Goal: Task Accomplishment & Management: Manage account settings

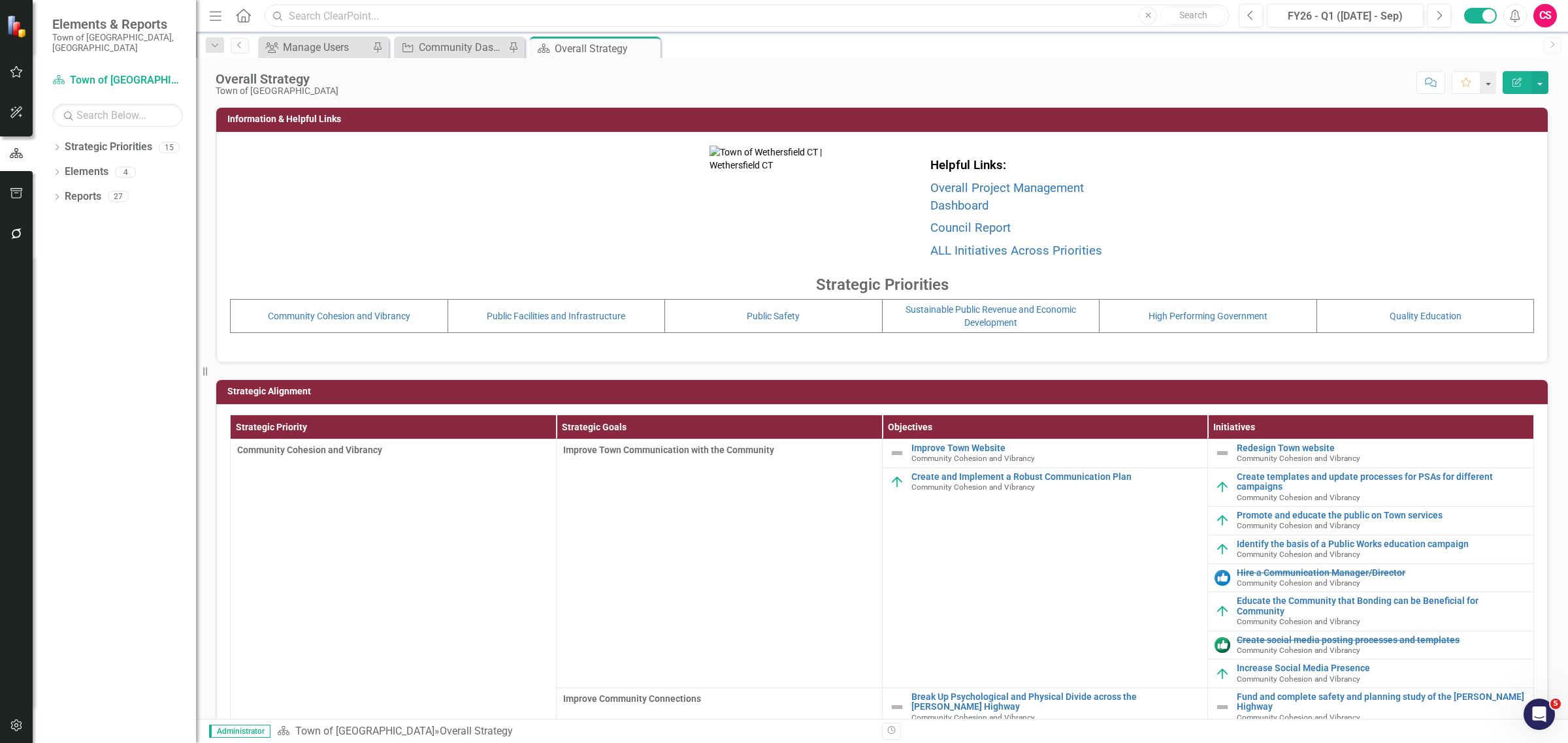
click at [442, 16] on input "text" at bounding box center [746, 16] width 964 height 23
click at [346, 317] on link "Community Cohesion and Vibrancy" at bounding box center [339, 316] width 142 height 10
click at [86, 164] on link "Elements" at bounding box center [86, 172] width 44 height 15
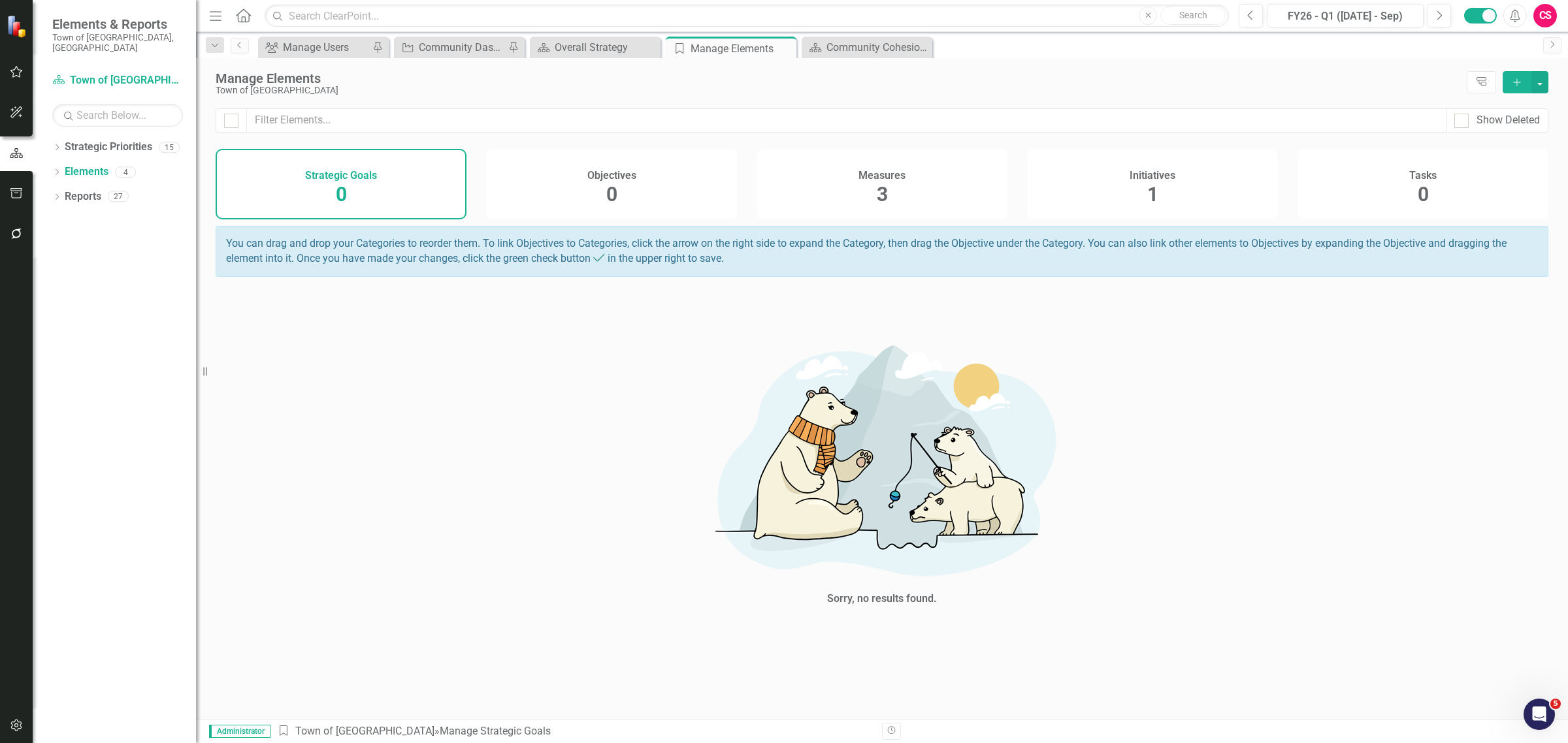
click at [956, 200] on div "Measures 3" at bounding box center [882, 184] width 251 height 70
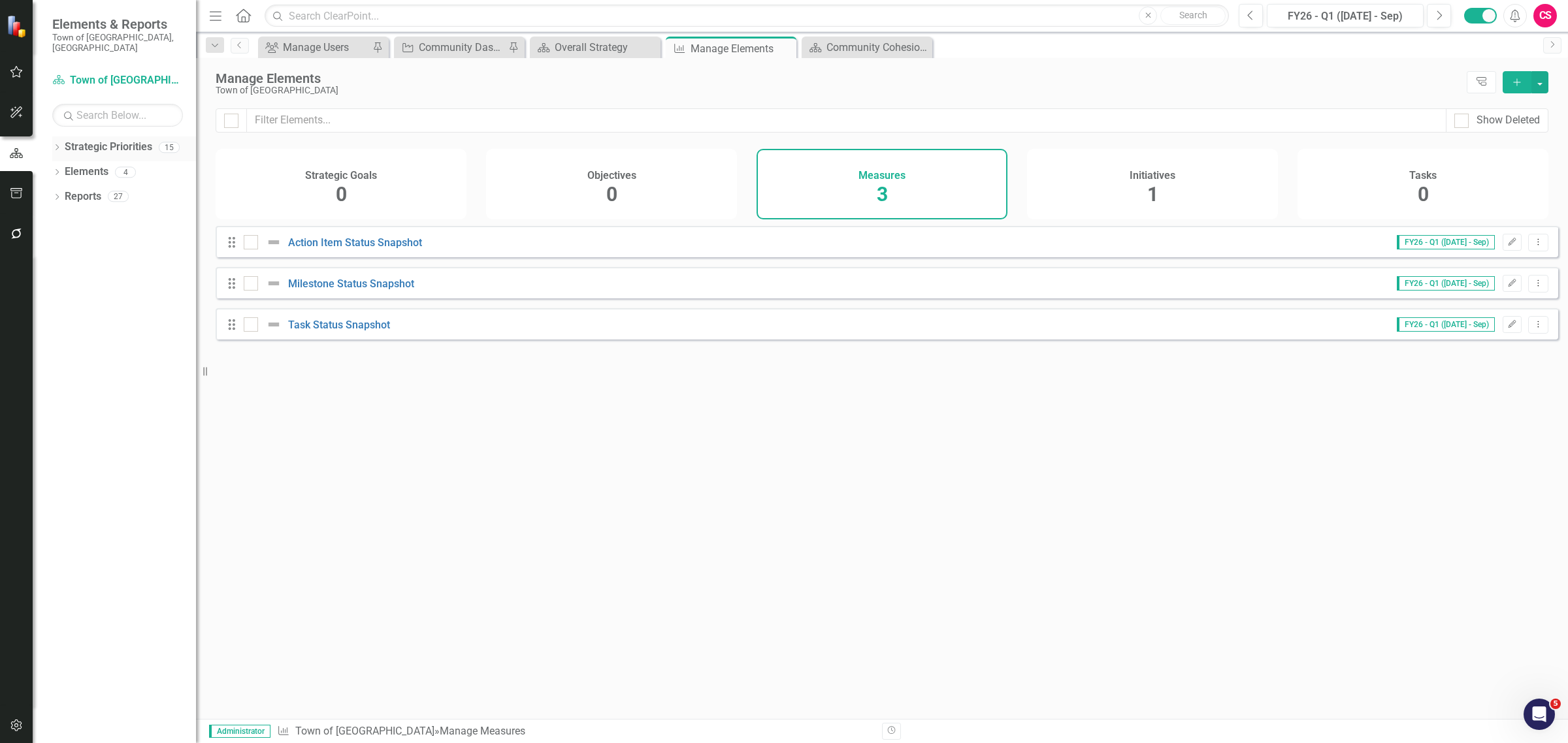
click at [58, 145] on icon "Dropdown" at bounding box center [57, 149] width 9 height 7
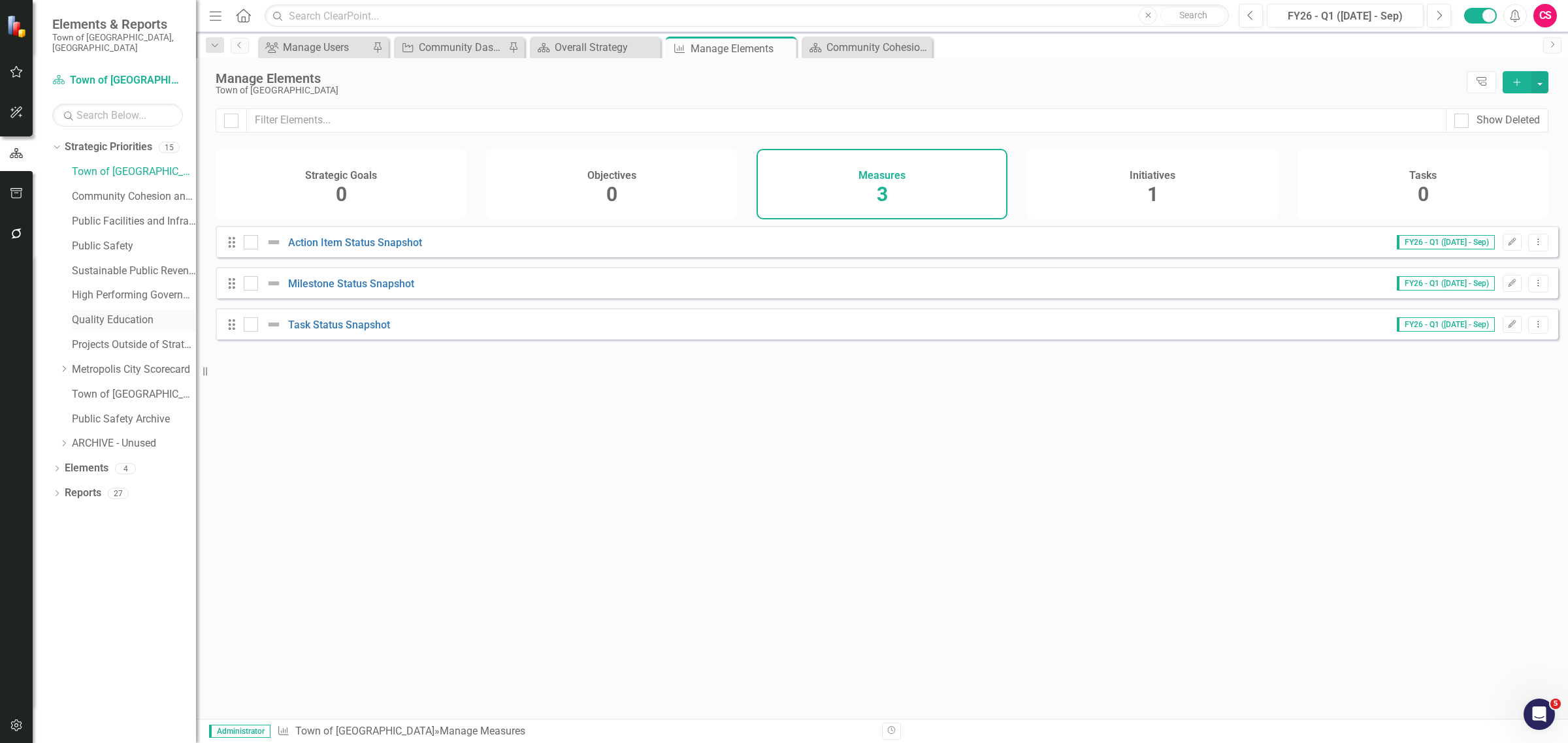
click at [103, 315] on link "Quality Education" at bounding box center [134, 320] width 124 height 15
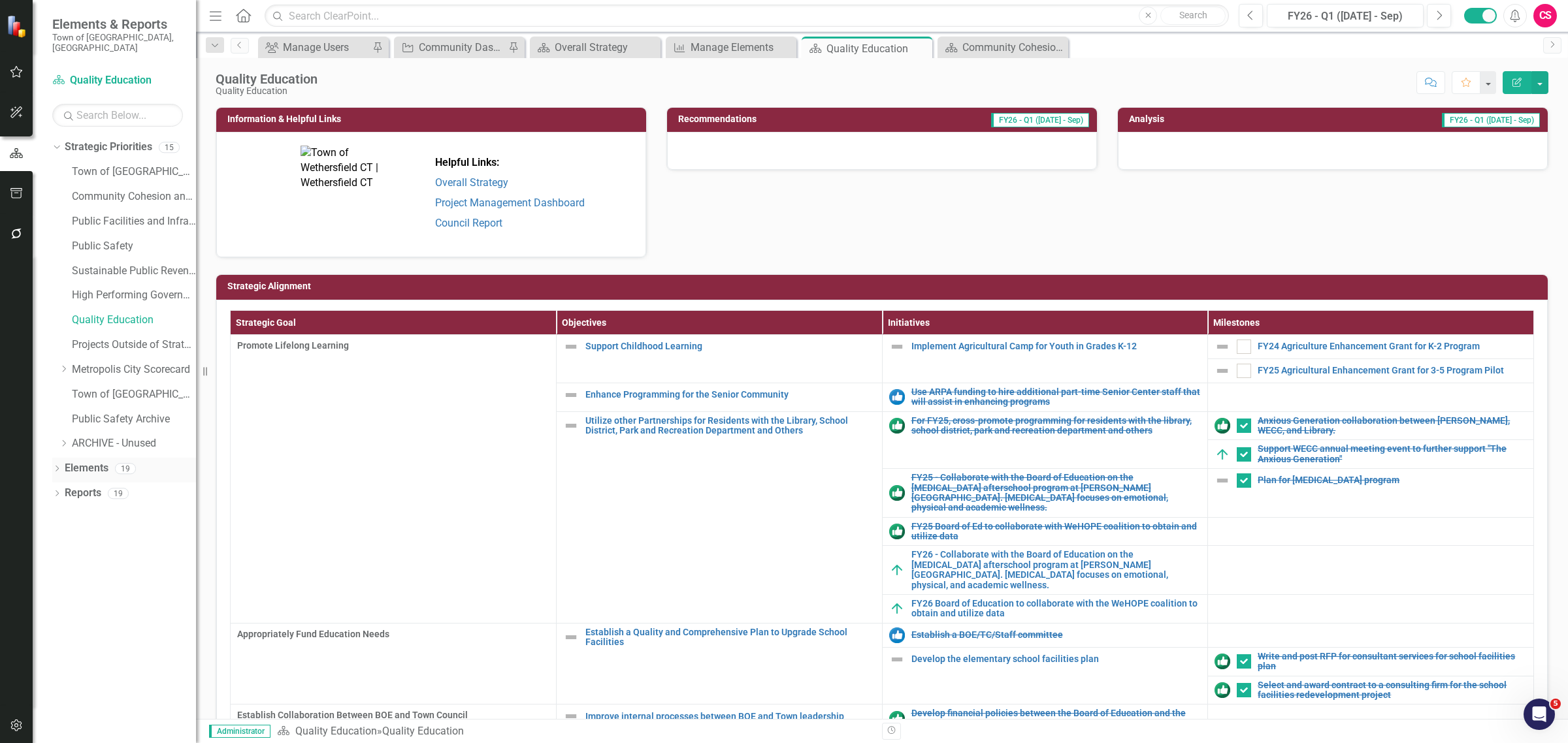
click at [58, 465] on div "Dropdown" at bounding box center [57, 470] width 9 height 11
click at [63, 516] on icon "Dropdown" at bounding box center [63, 520] width 9 height 7
click at [163, 533] on div "Action Item Status Snapshot" at bounding box center [144, 539] width 104 height 12
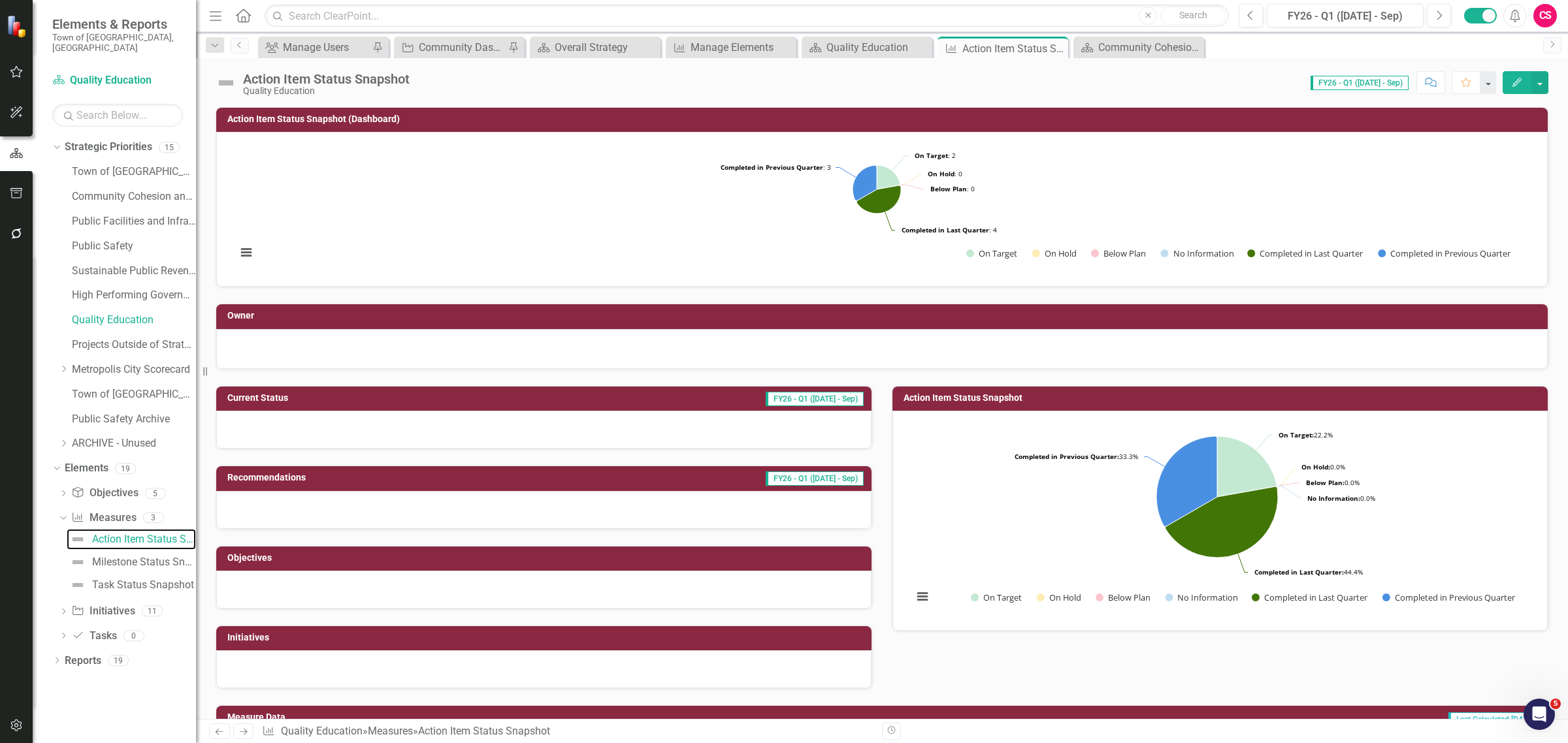
click at [706, 178] on rect "Interactive chart" at bounding box center [877, 207] width 1294 height 130
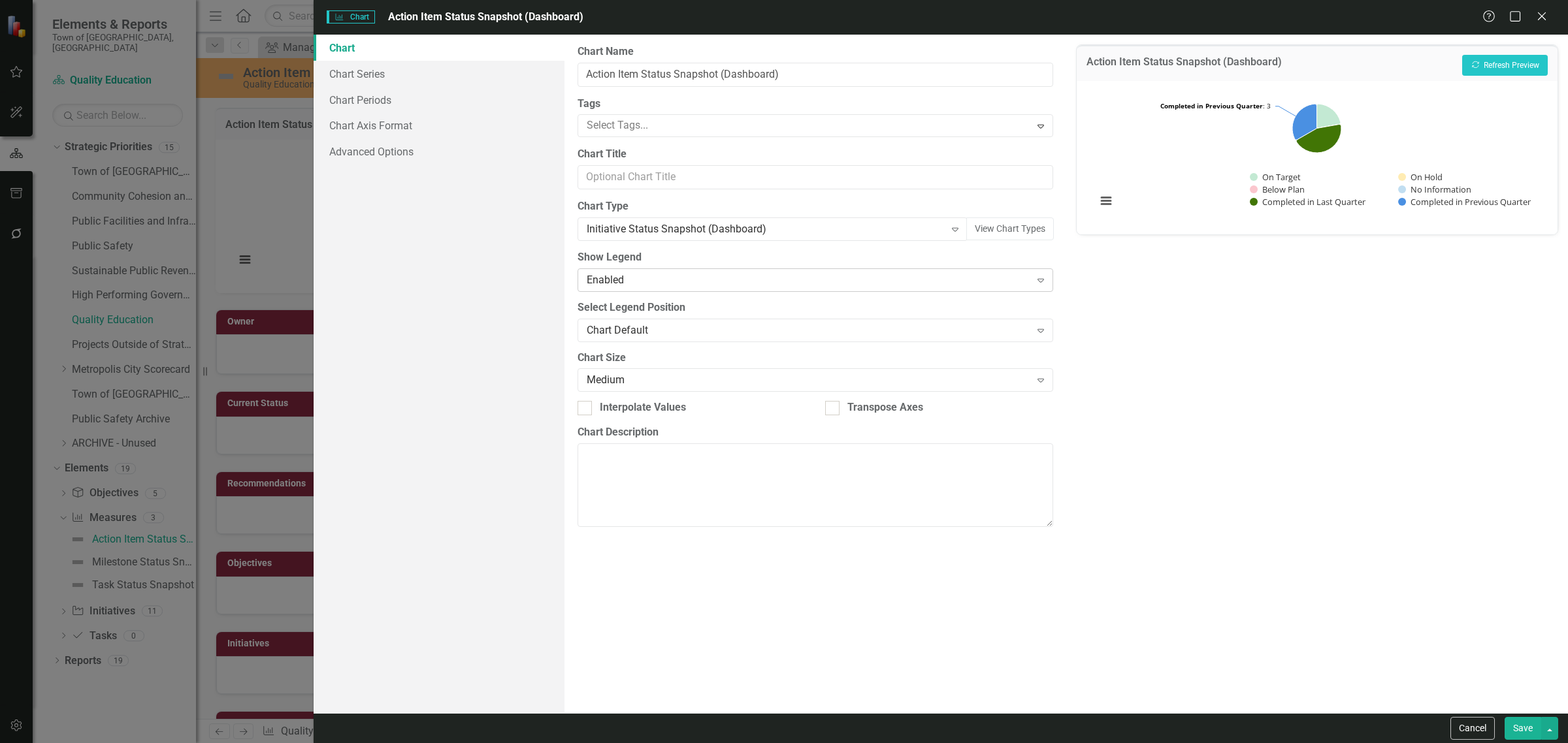
click at [698, 289] on div "Enabled Expand" at bounding box center [815, 280] width 476 height 24
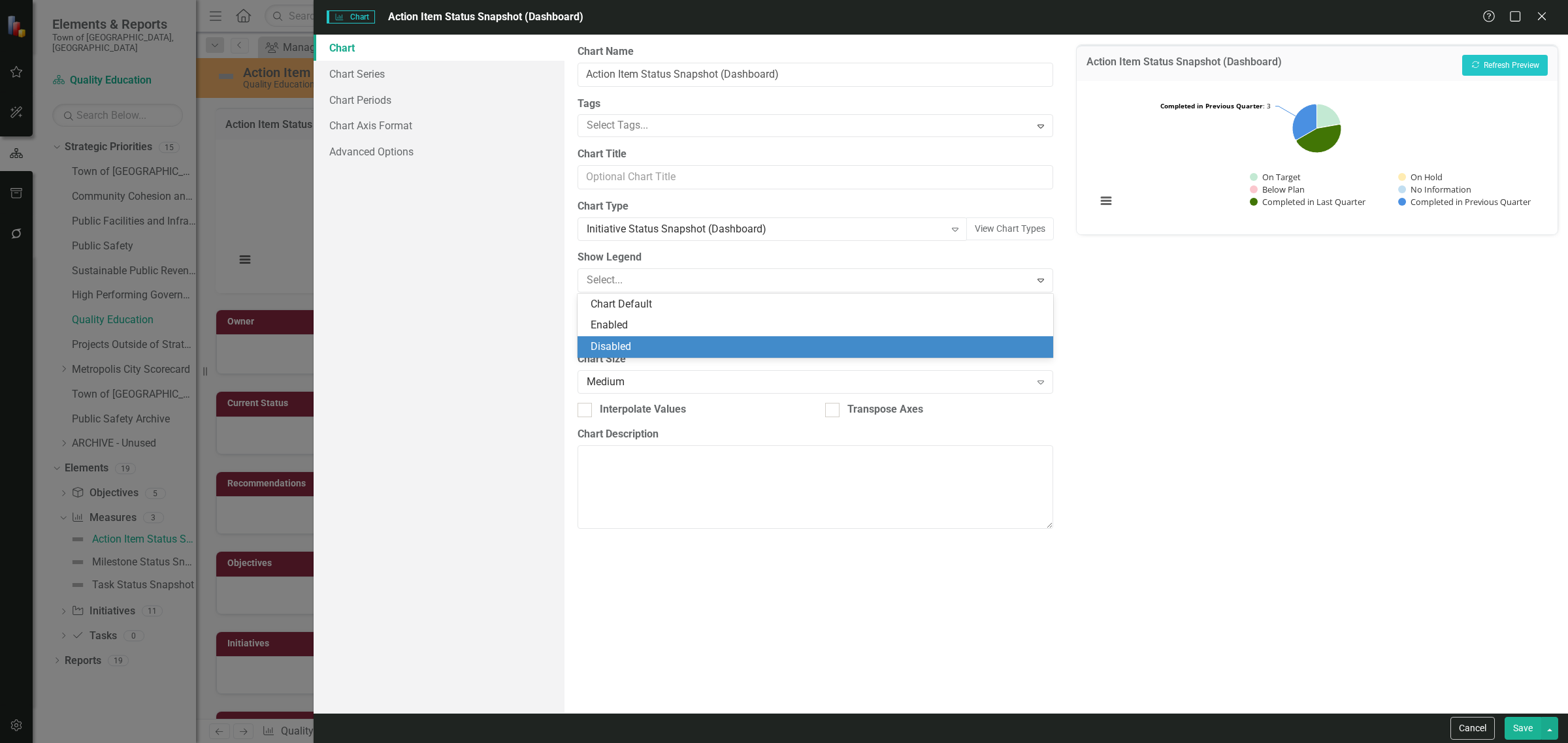
click at [664, 350] on div "Disabled" at bounding box center [818, 347] width 455 height 15
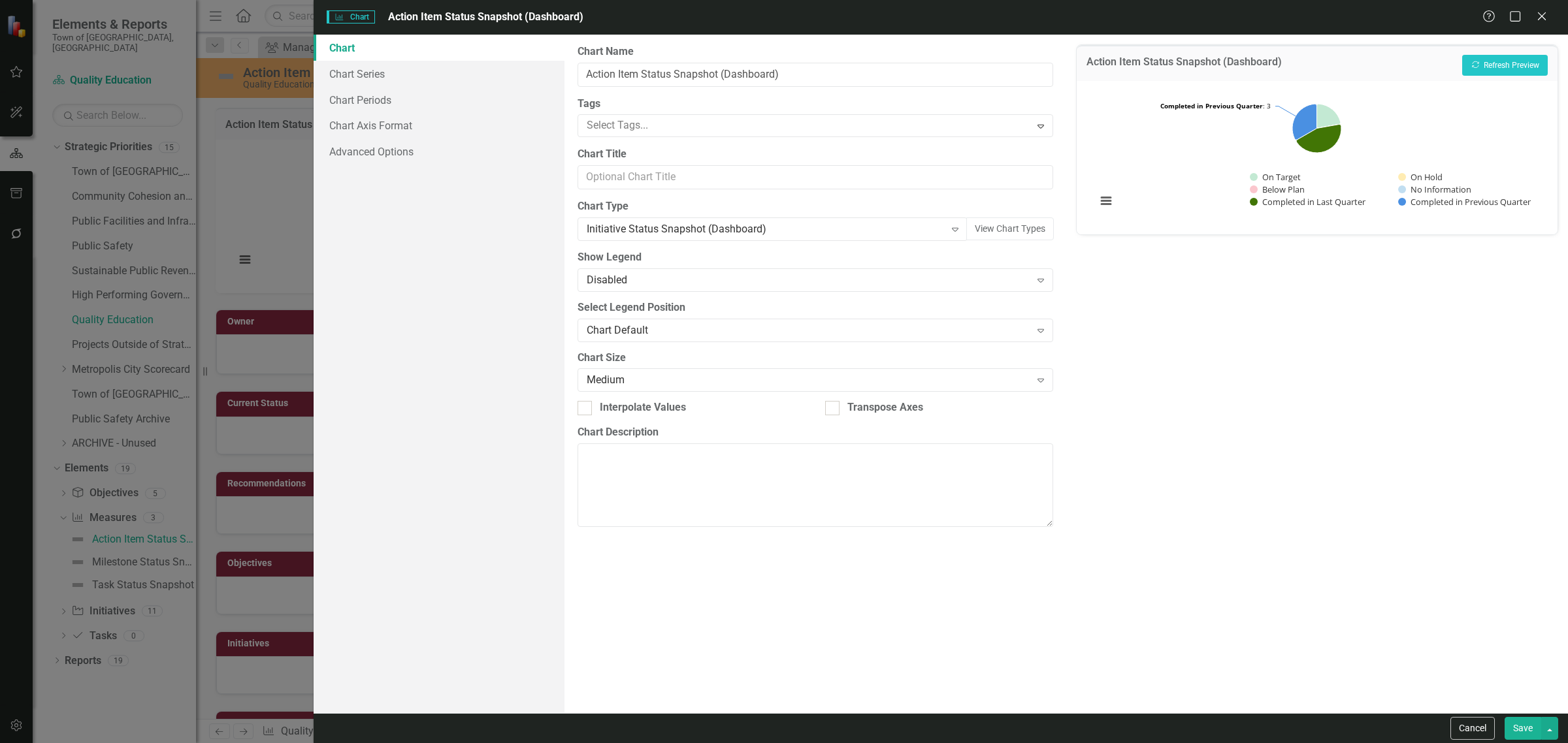
click at [1527, 727] on button "Save" at bounding box center [1523, 728] width 36 height 23
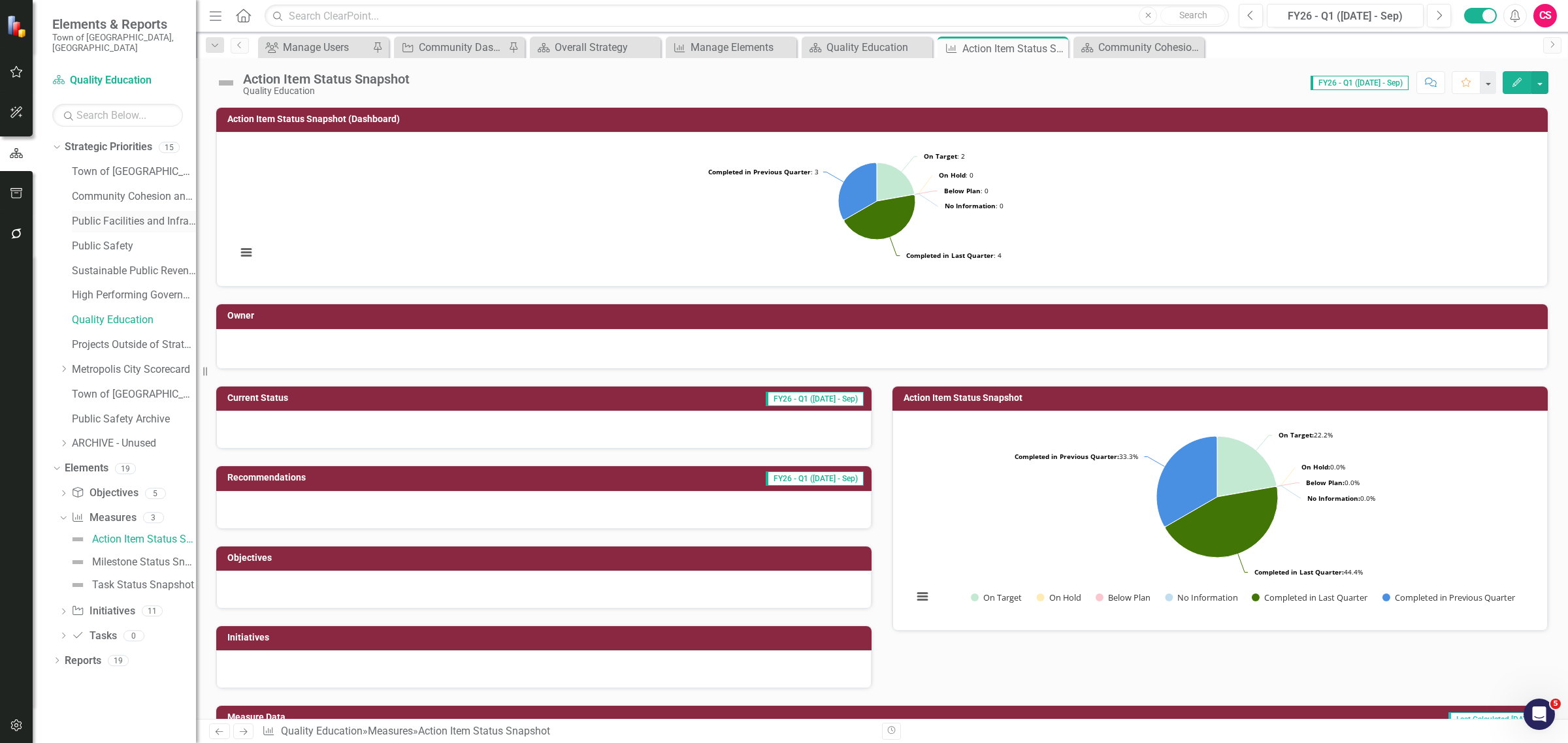
click at [129, 214] on link "Public Facilities and Infrastructure" at bounding box center [134, 221] width 124 height 15
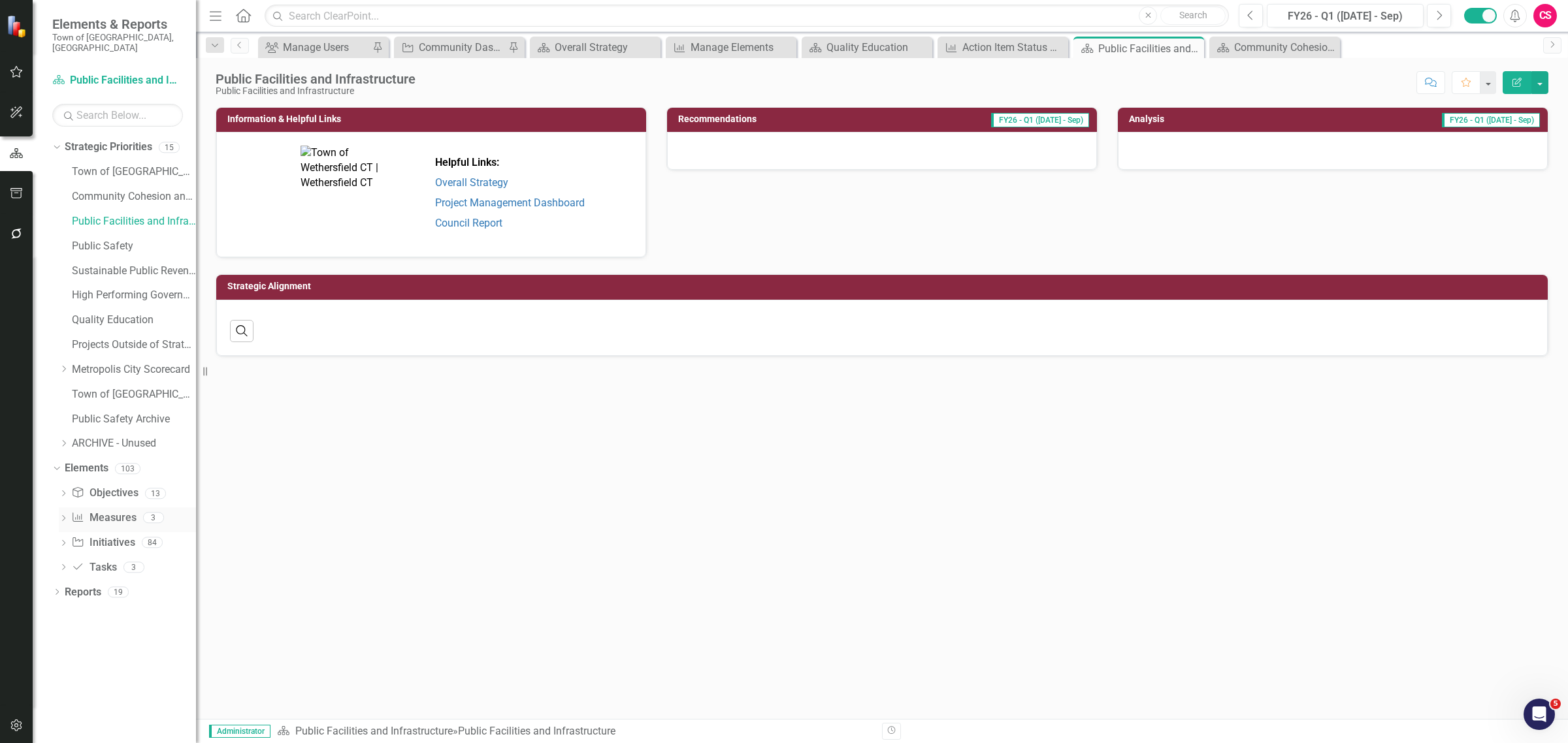
click at [60, 516] on icon "Dropdown" at bounding box center [63, 520] width 9 height 7
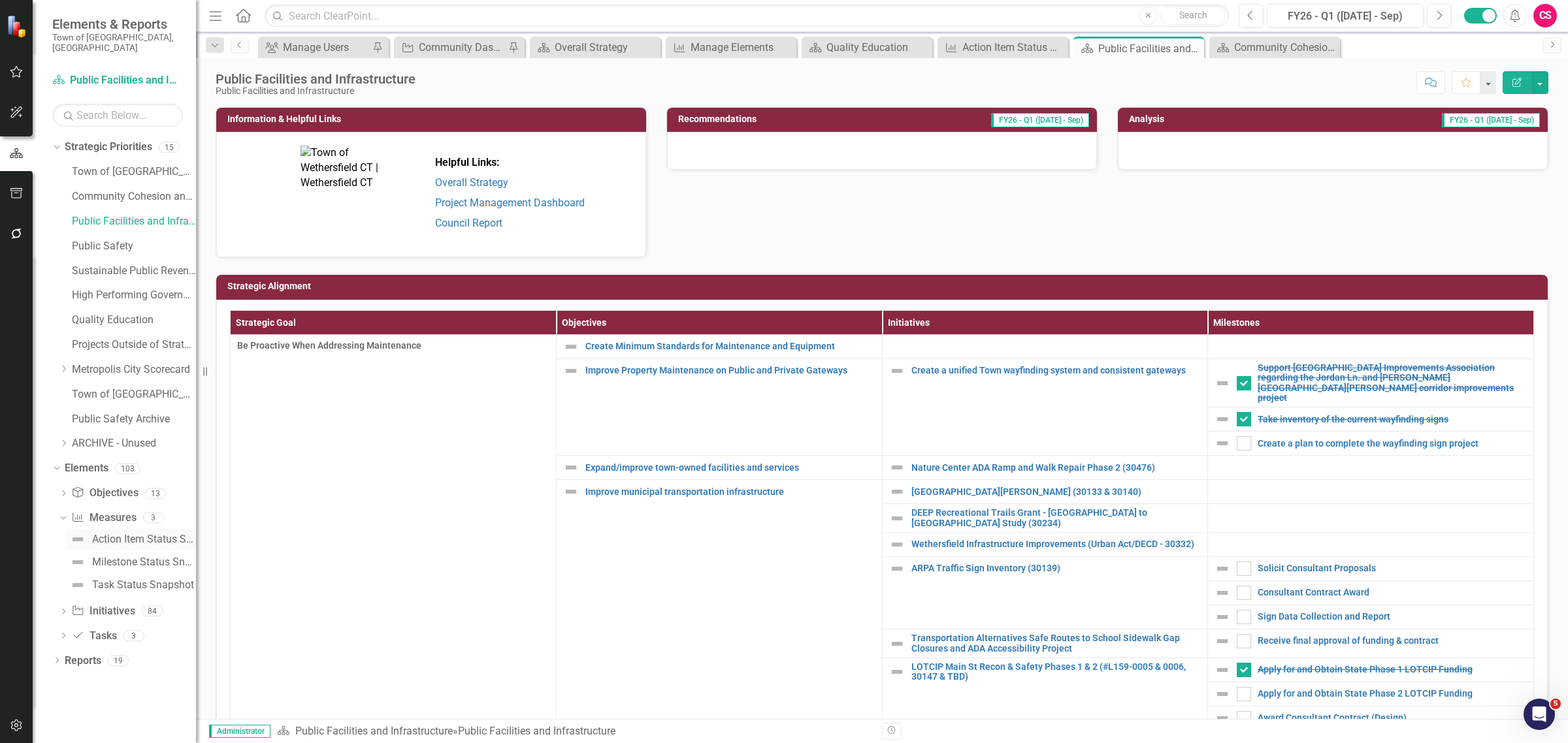
click at [99, 533] on div "Action Item Status Snapshot" at bounding box center [144, 539] width 104 height 12
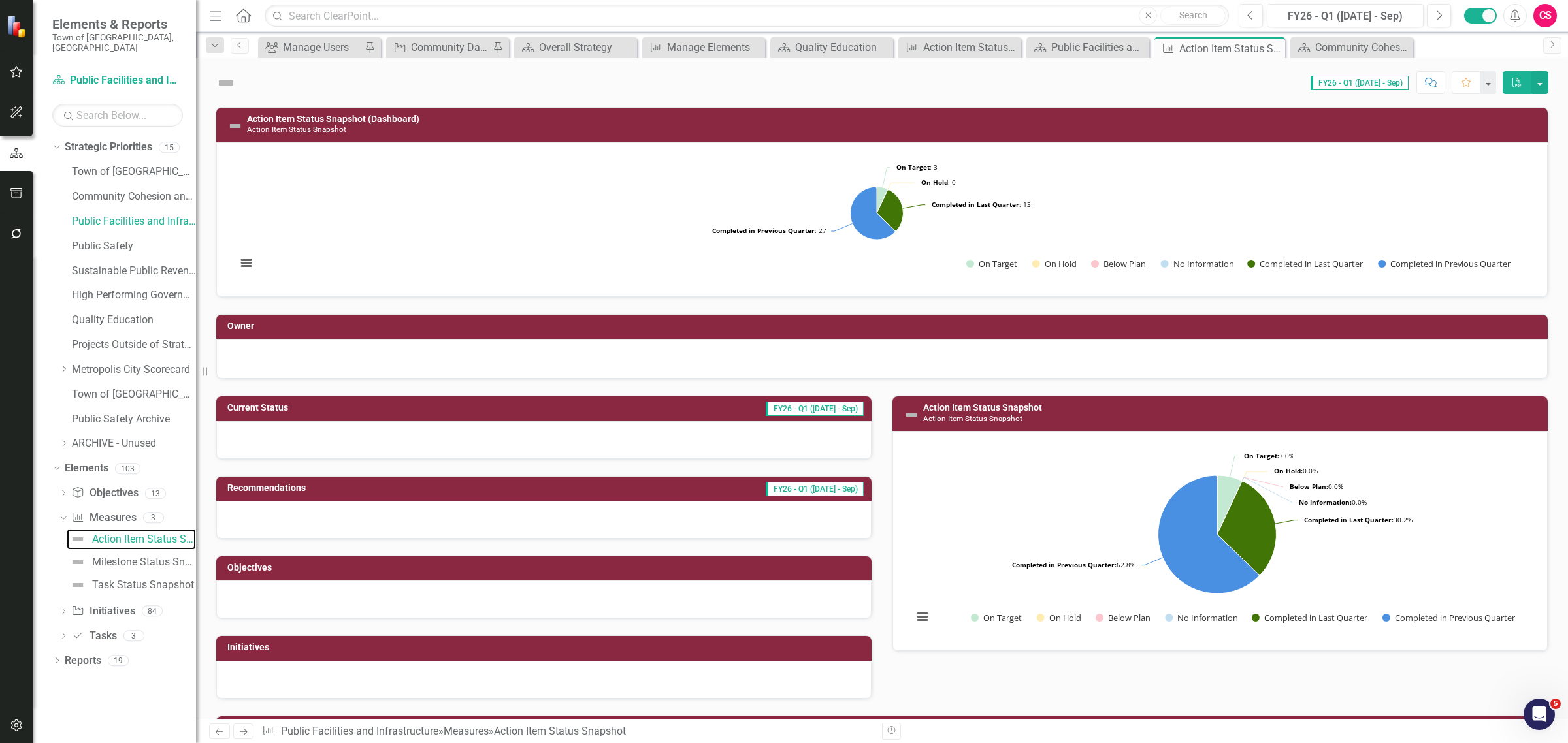
click at [1150, 209] on rect "Interactive chart" at bounding box center [877, 218] width 1294 height 130
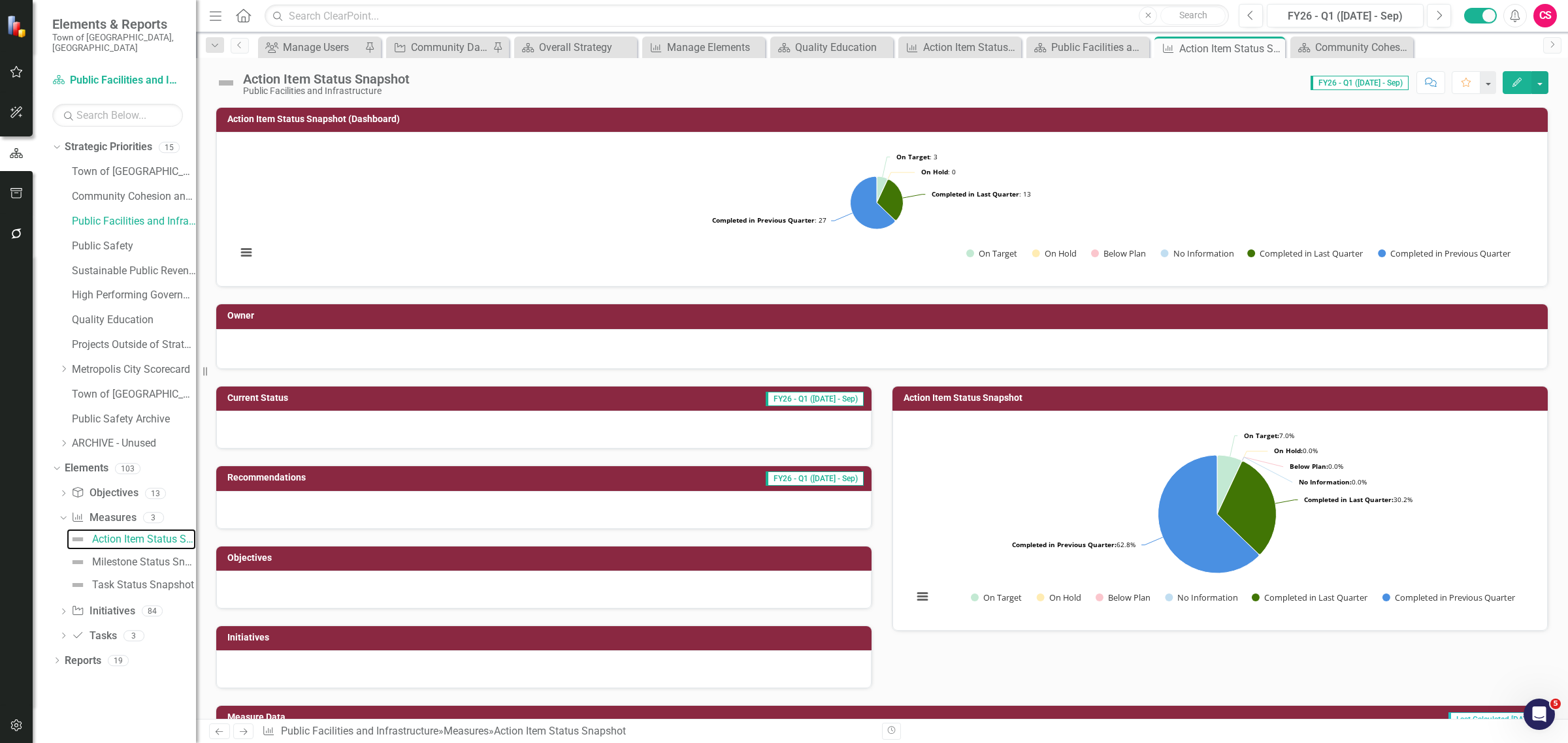
click at [1150, 209] on rect "Interactive chart" at bounding box center [877, 207] width 1294 height 130
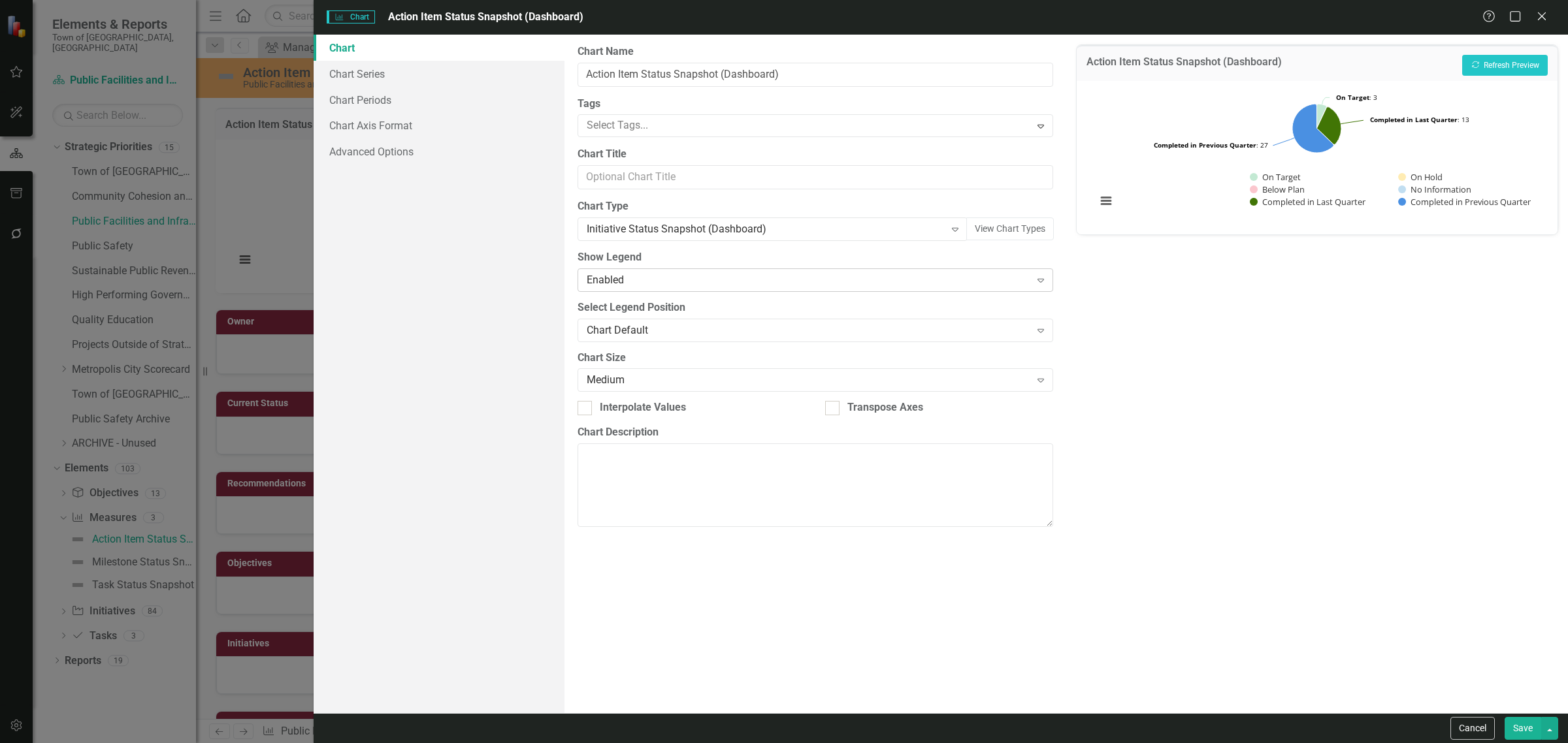
click at [706, 276] on div "Enabled" at bounding box center [808, 280] width 444 height 15
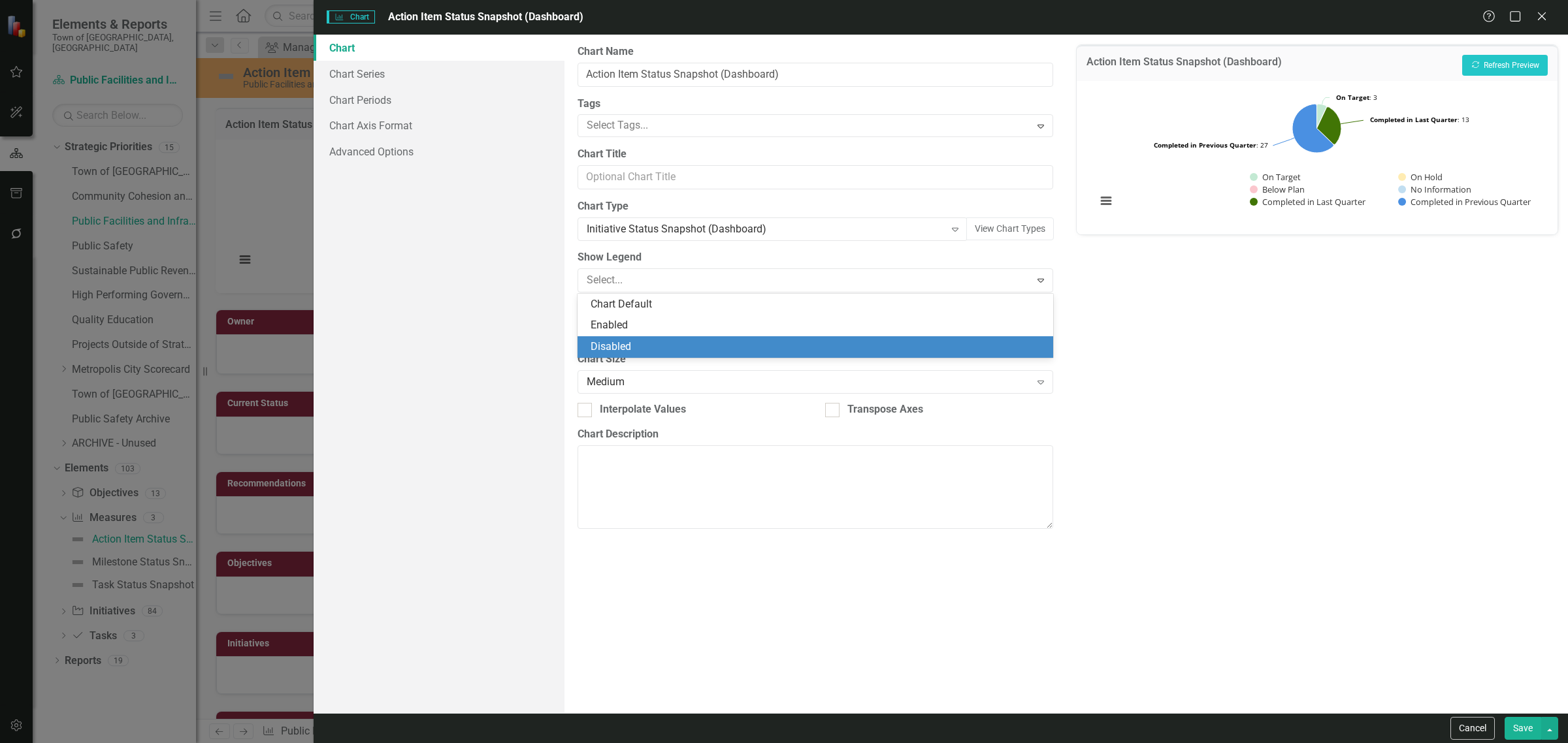
click at [645, 341] on div "Disabled" at bounding box center [818, 347] width 455 height 15
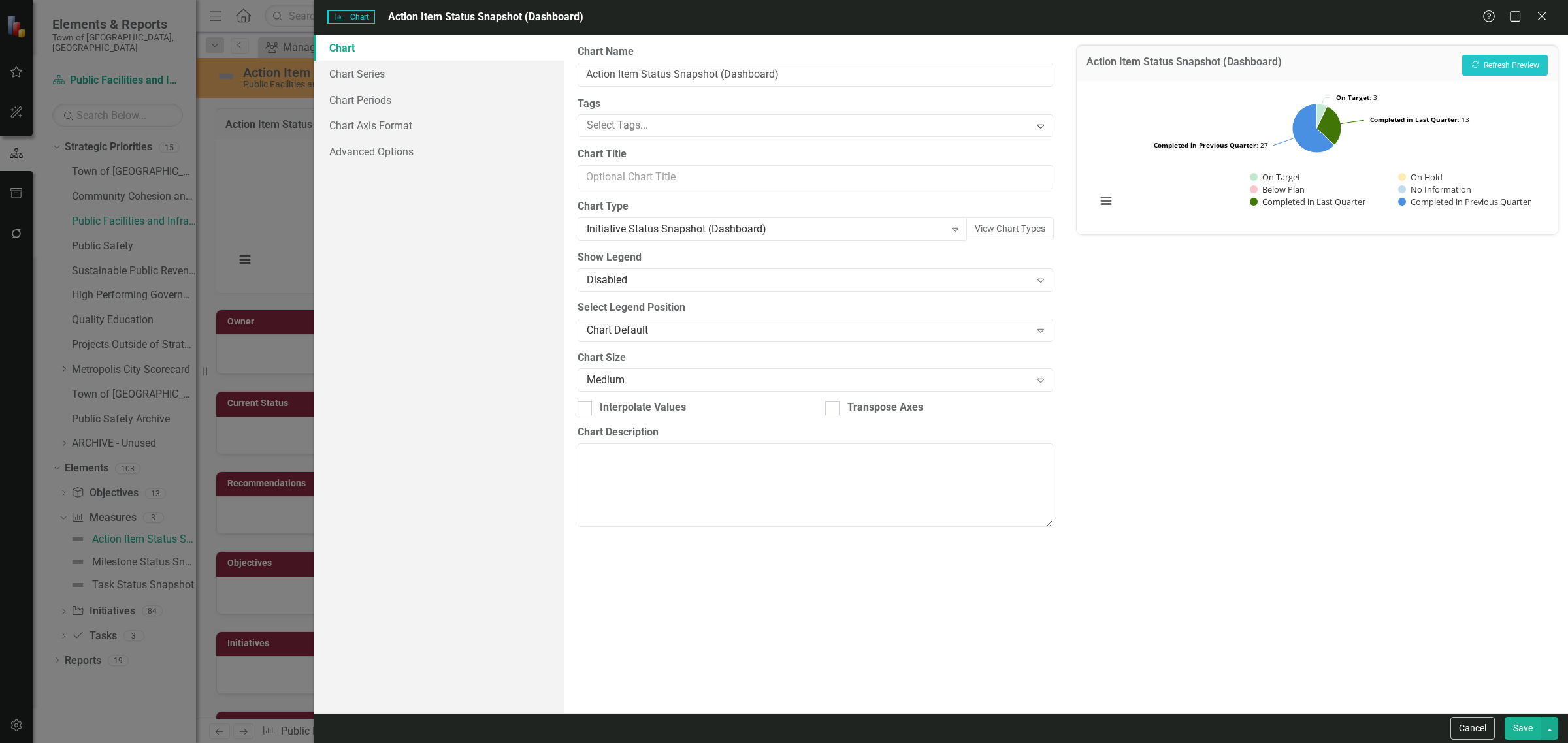
click at [1515, 716] on div "Cancel Save" at bounding box center [940, 728] width 1255 height 30
click at [1516, 717] on button "Save" at bounding box center [1523, 728] width 36 height 23
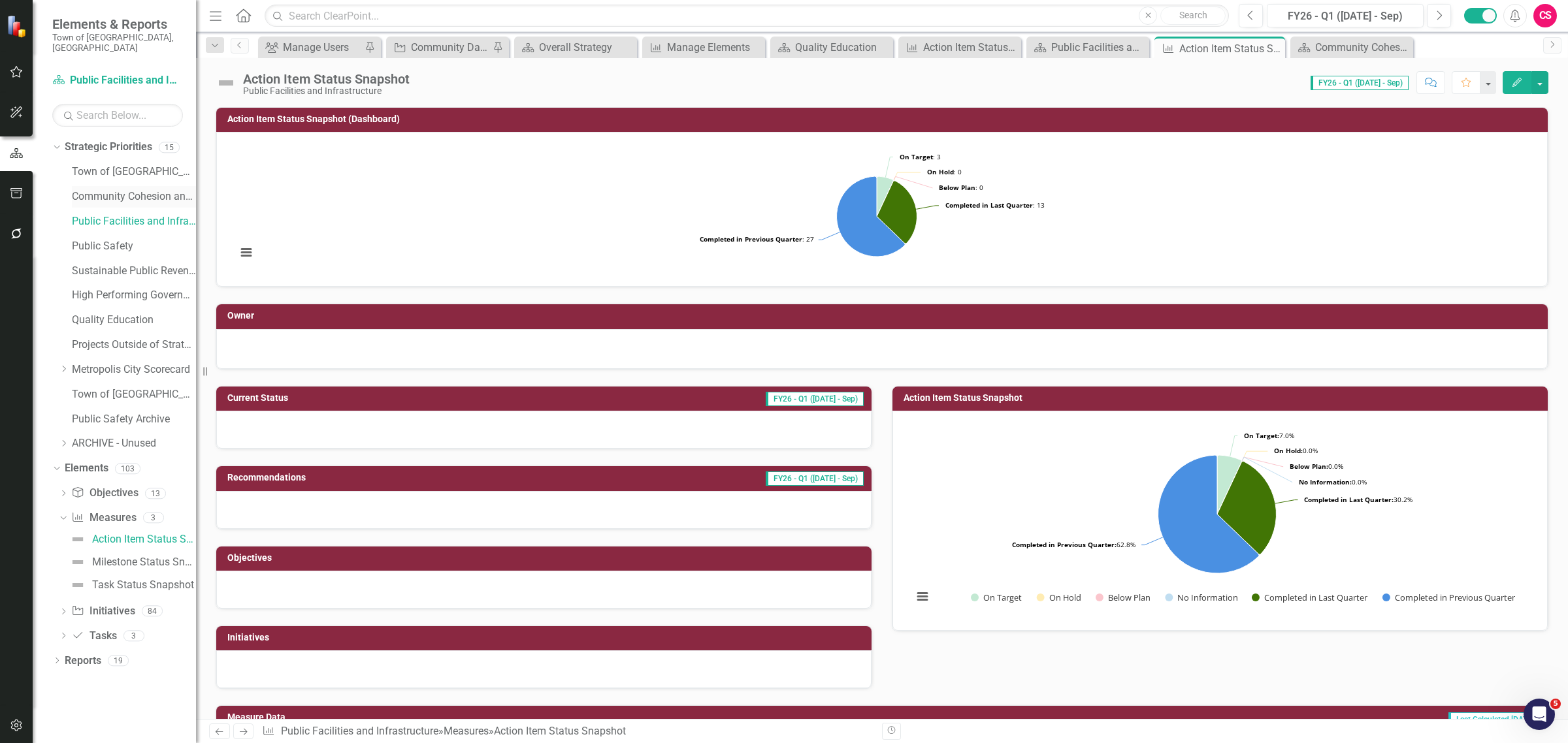
click at [156, 190] on link "Community Cohesion and Vibrancy" at bounding box center [134, 197] width 124 height 15
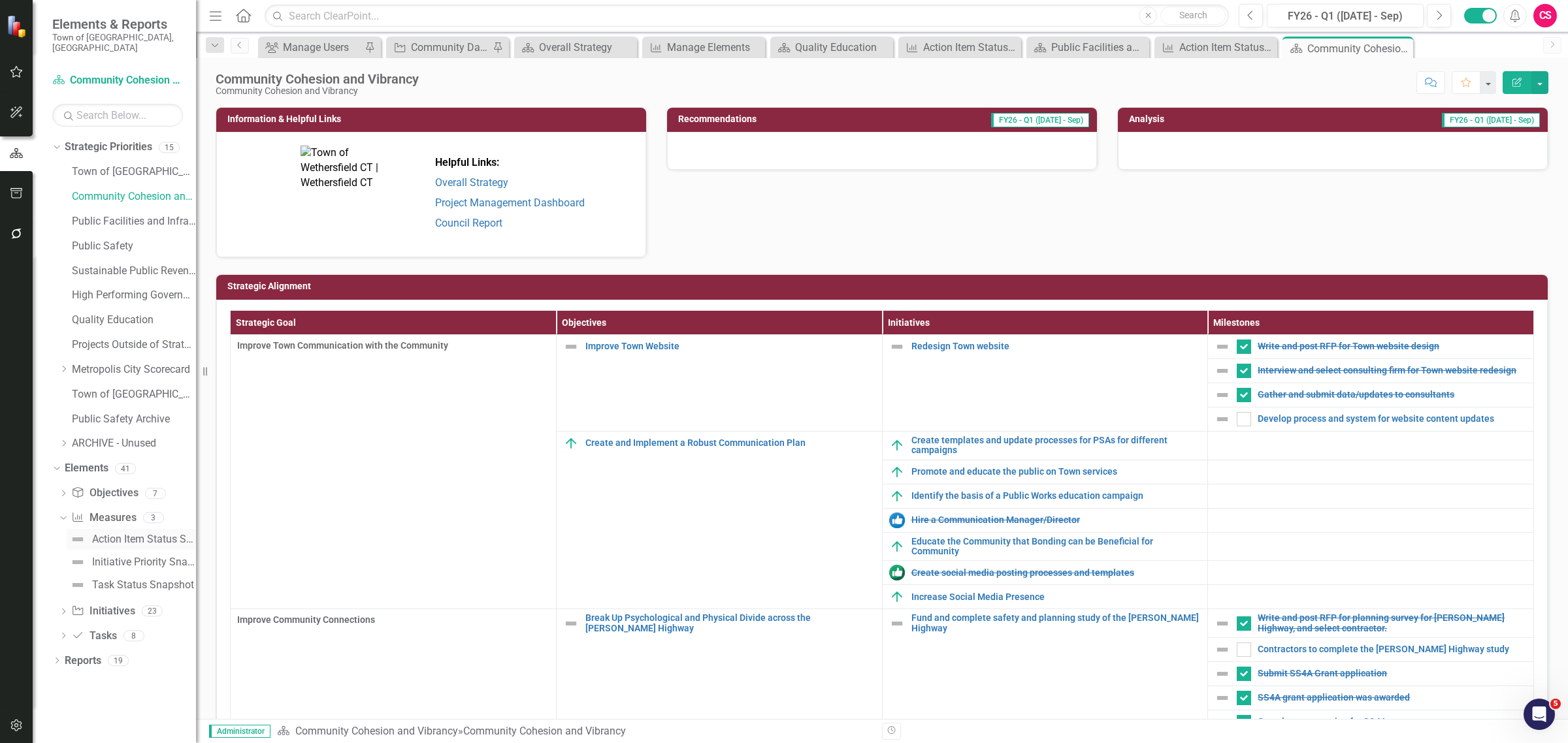
click at [111, 533] on div "Action Item Status Snapshot" at bounding box center [144, 539] width 104 height 12
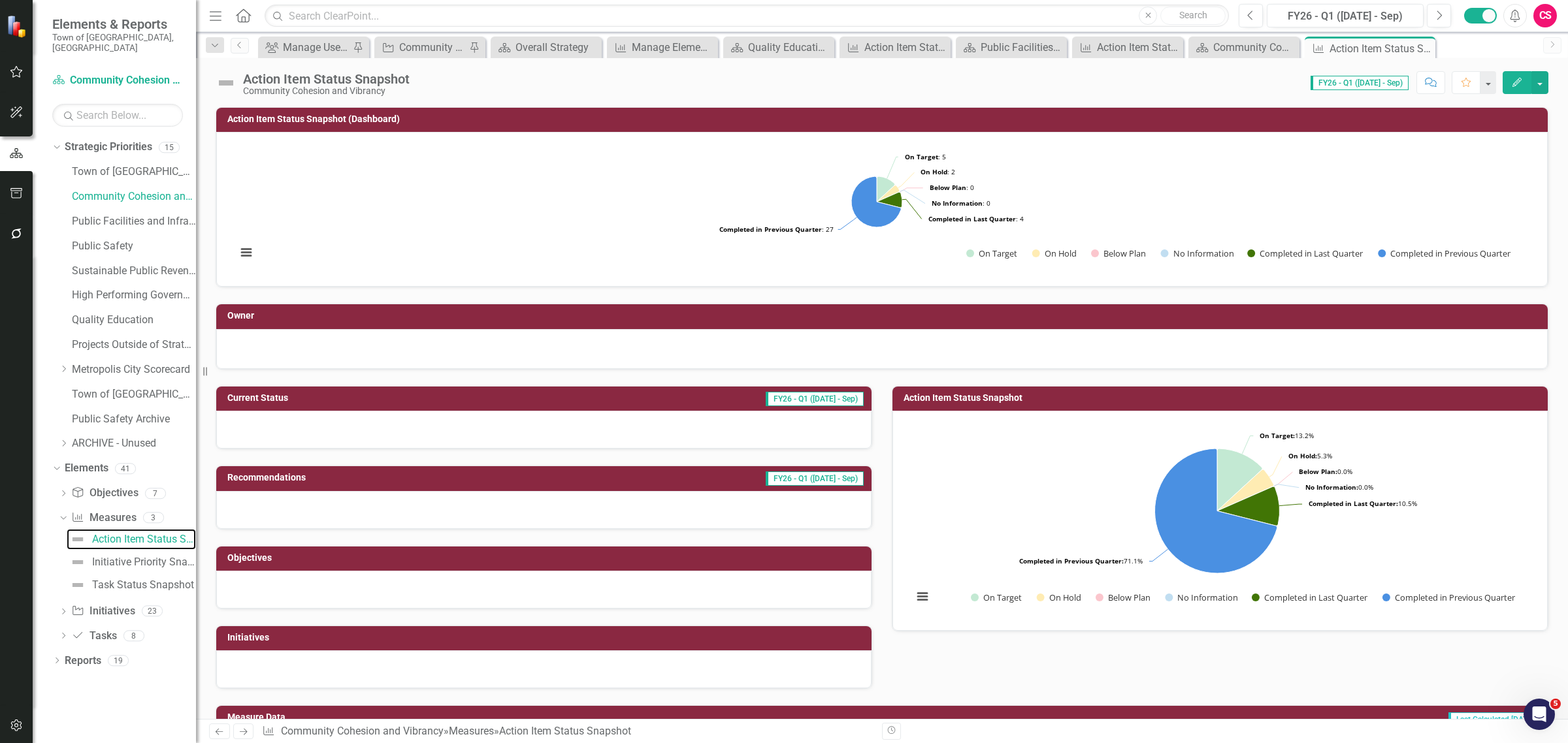
click at [740, 223] on rect "Interactive chart" at bounding box center [877, 207] width 1294 height 130
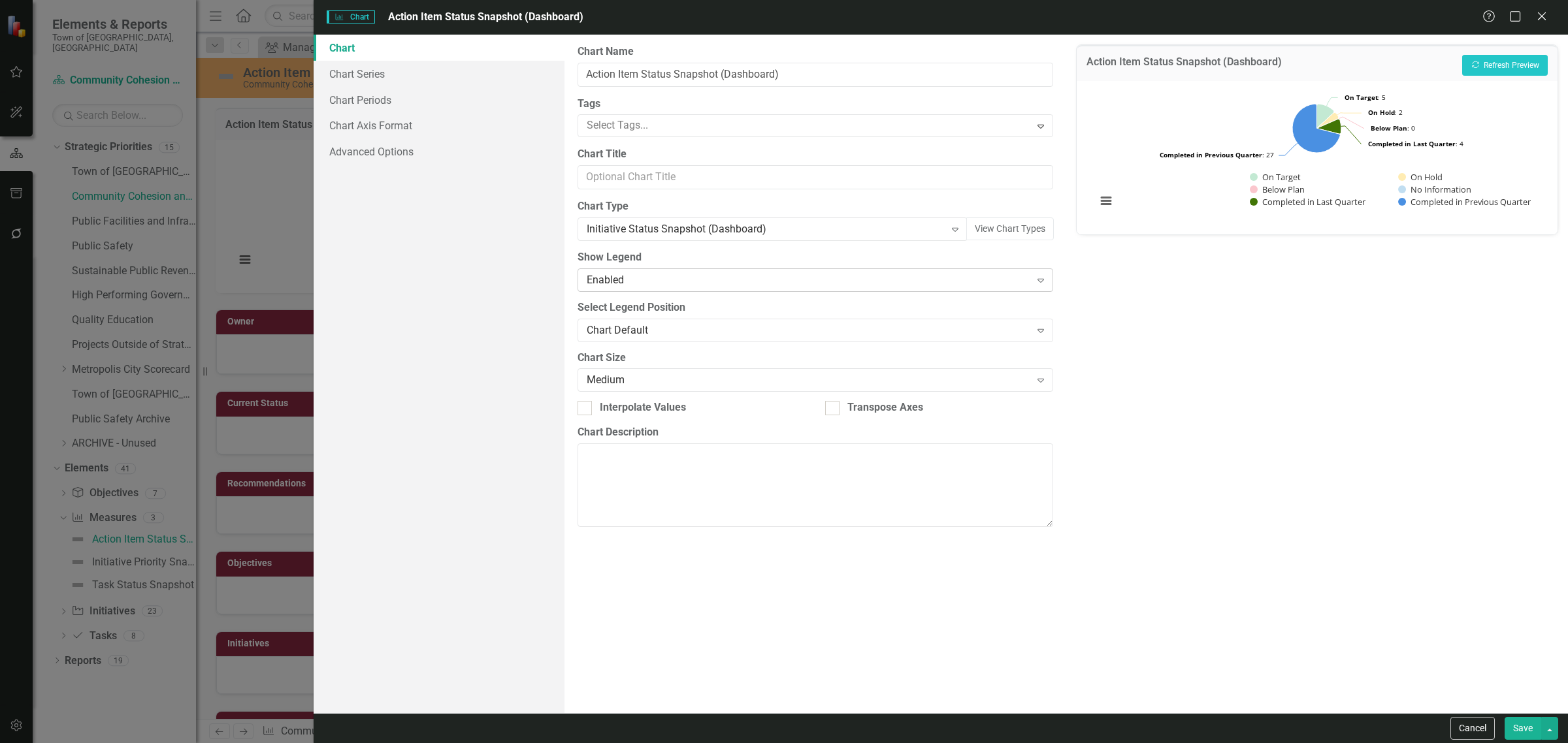
click at [666, 281] on div "Enabled" at bounding box center [808, 280] width 444 height 15
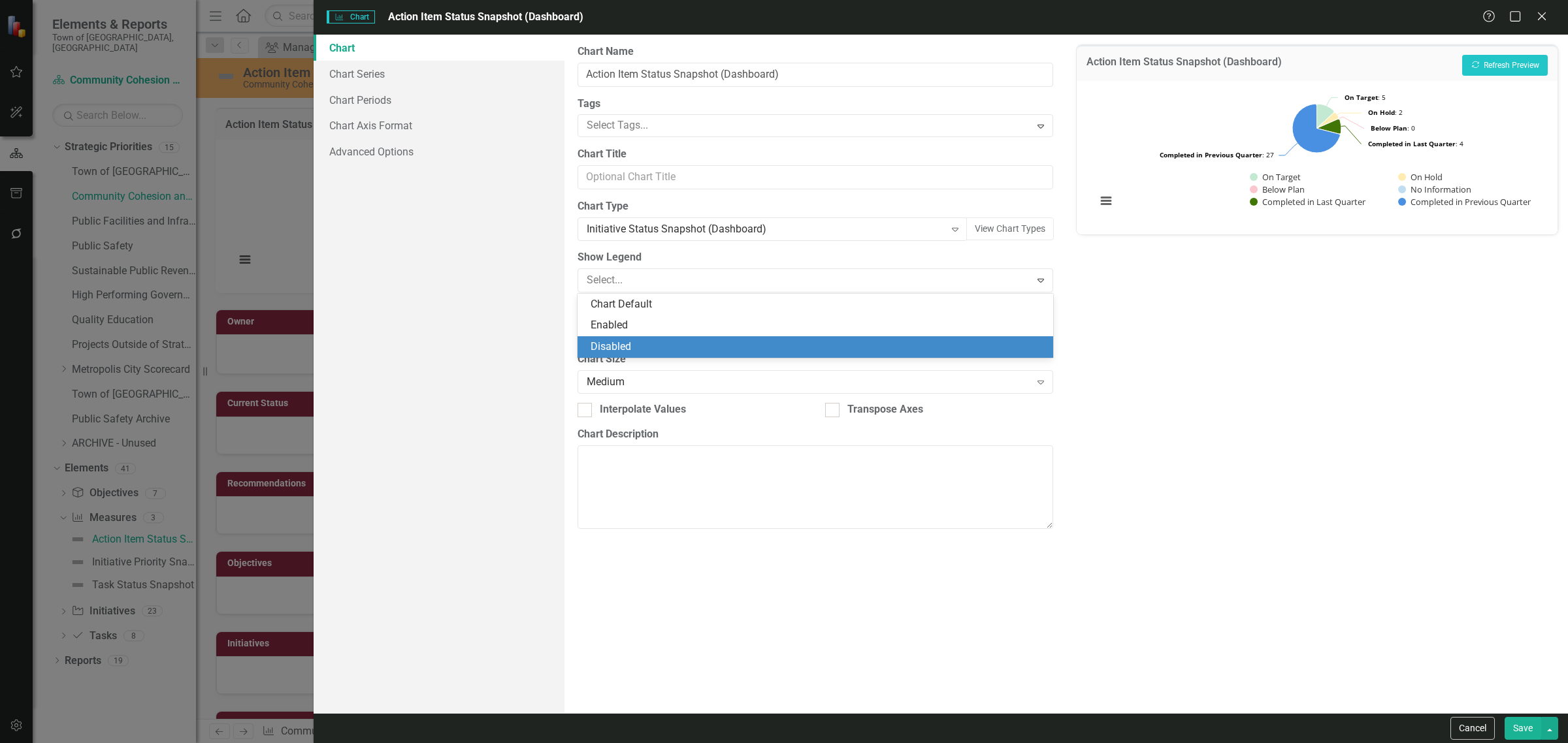
click at [636, 343] on div "Disabled" at bounding box center [818, 347] width 455 height 15
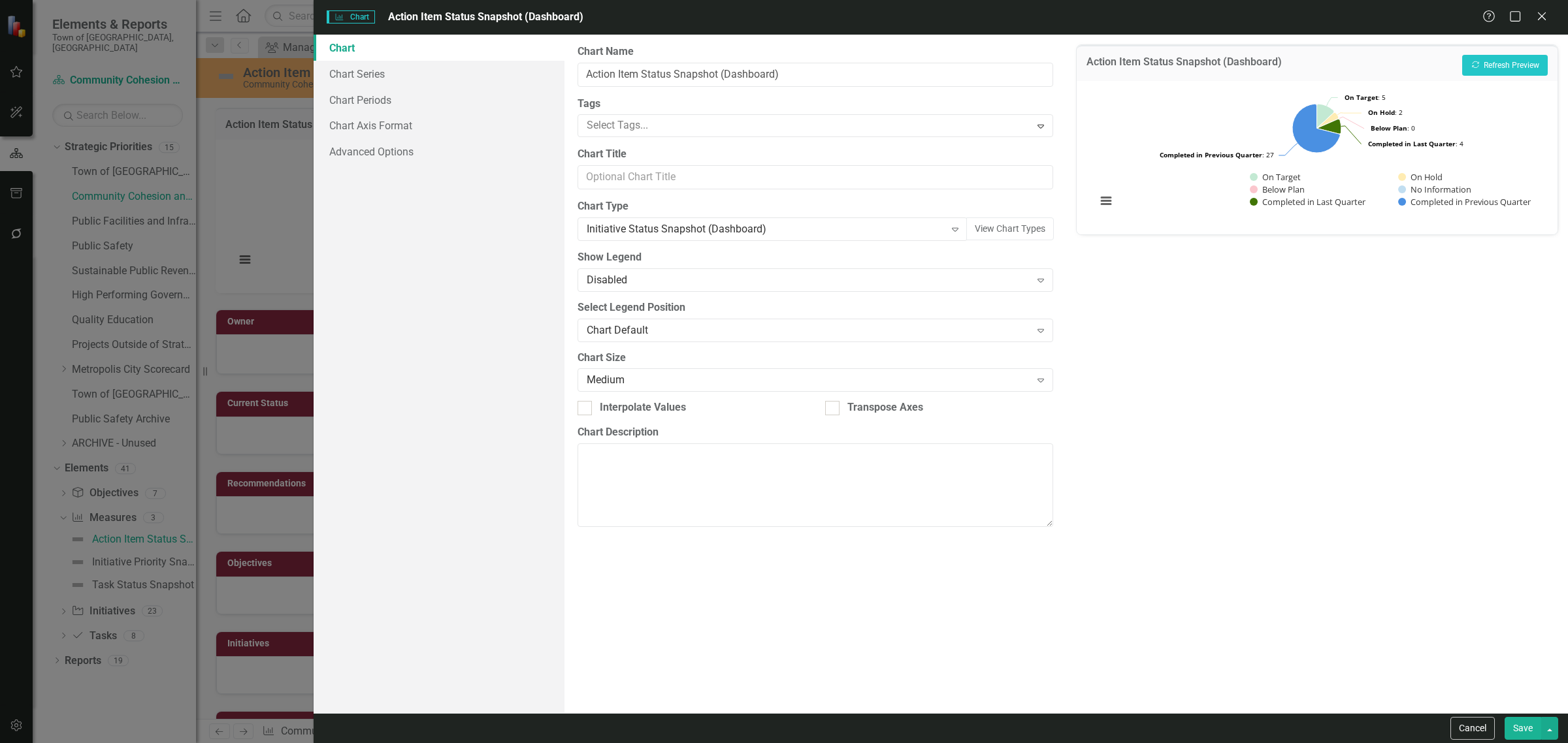
click at [1530, 722] on button "Save" at bounding box center [1523, 728] width 36 height 23
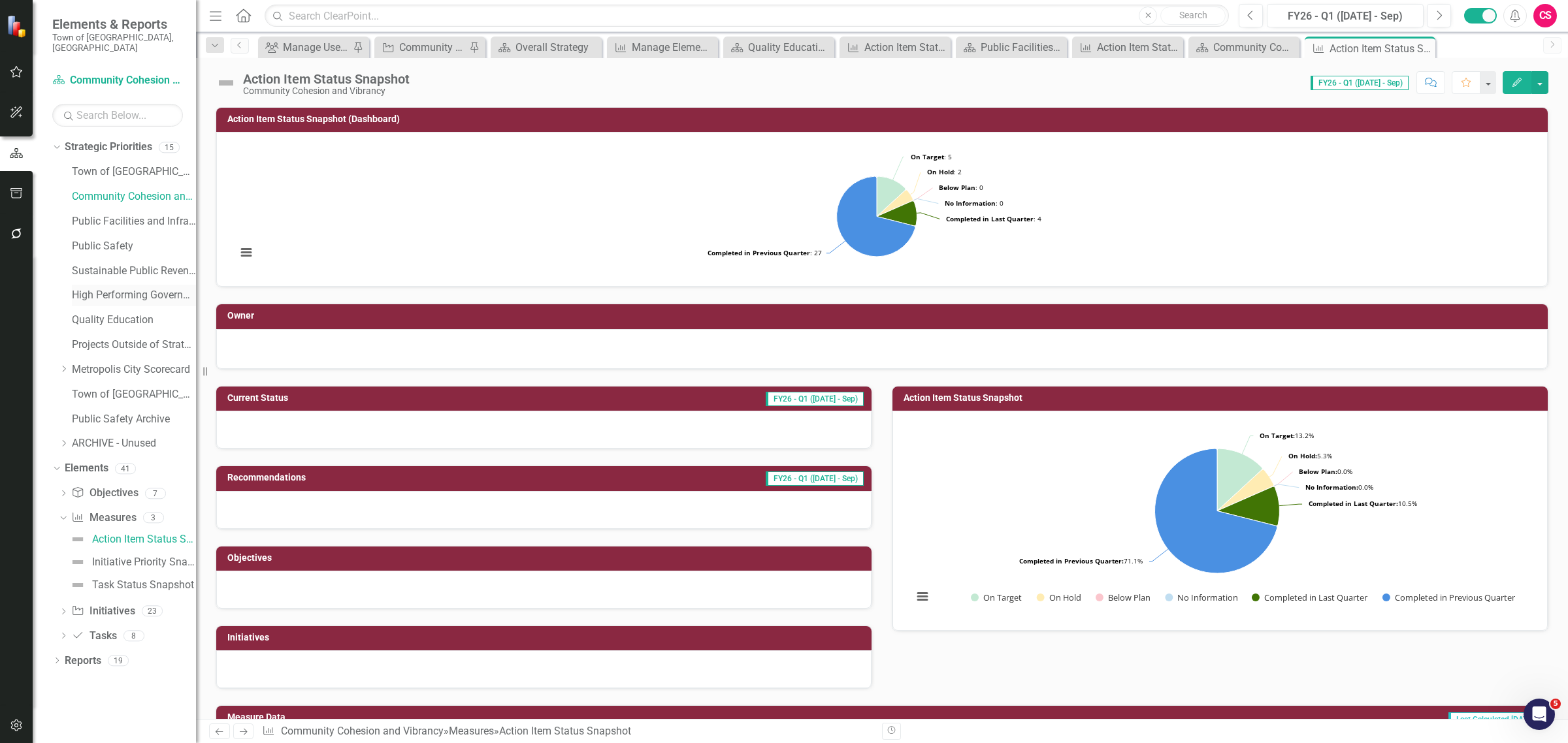
click at [110, 288] on link "High Performing Government" at bounding box center [134, 296] width 124 height 15
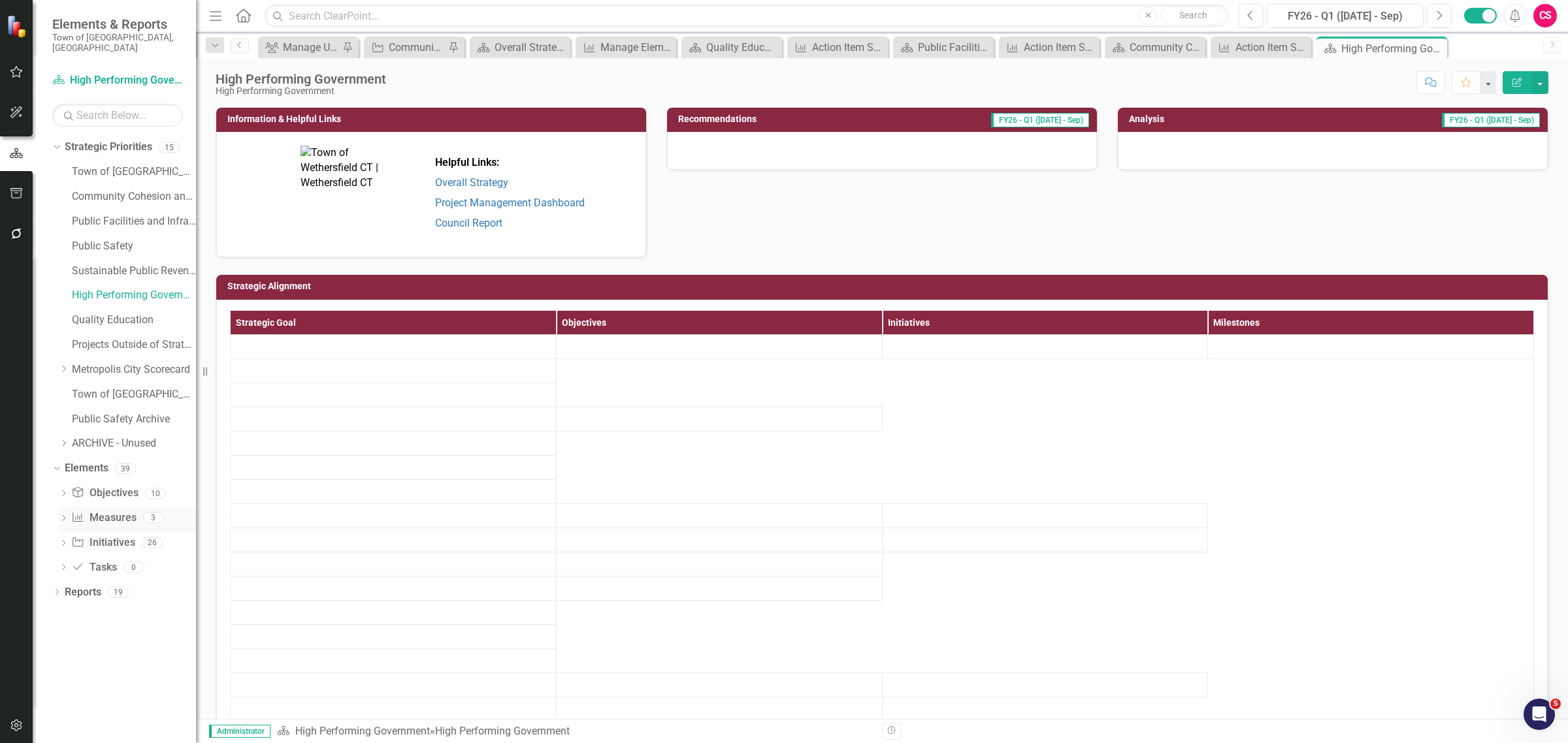
click at [67, 516] on icon "Dropdown" at bounding box center [63, 520] width 9 height 7
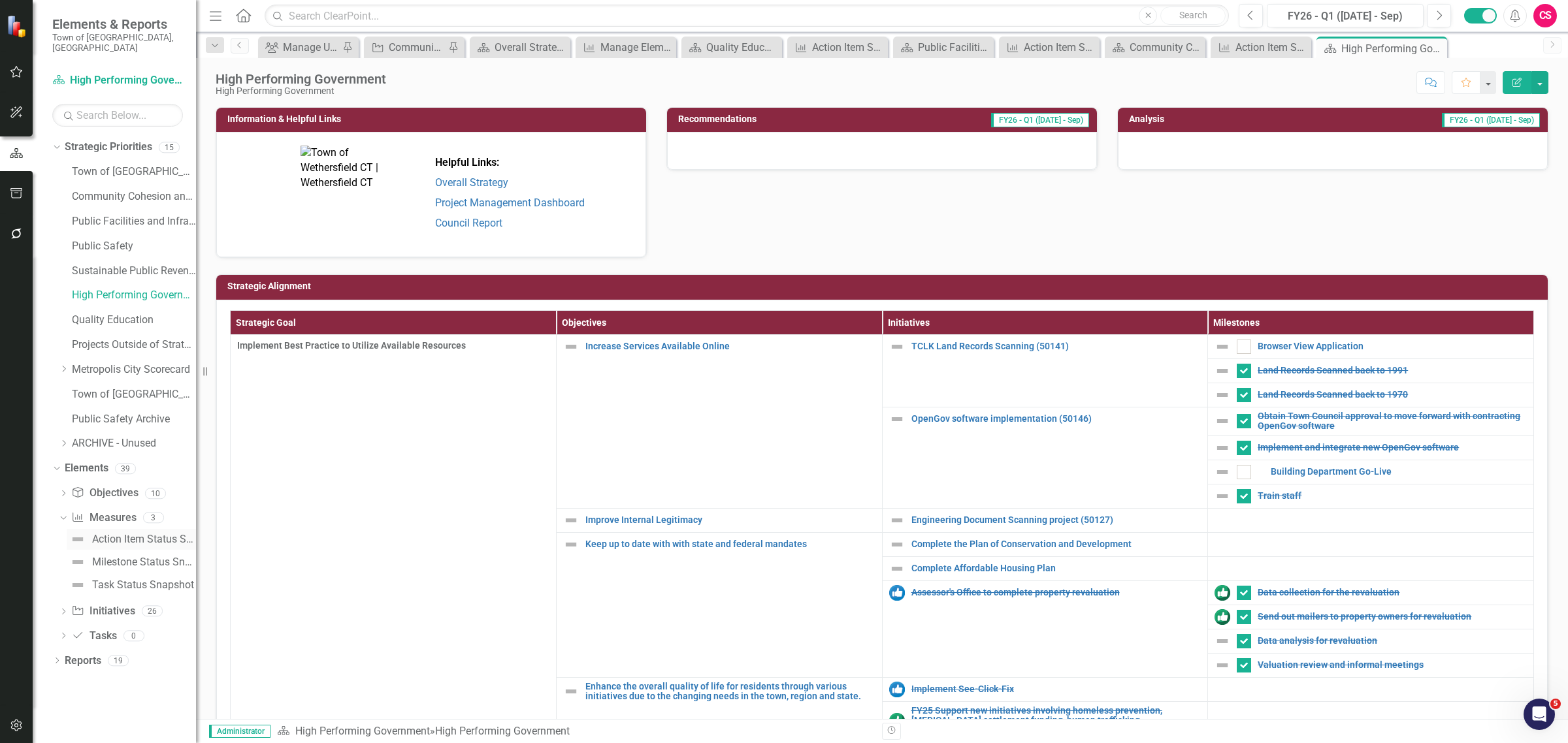
click at [113, 533] on div "Action Item Status Snapshot" at bounding box center [144, 539] width 104 height 12
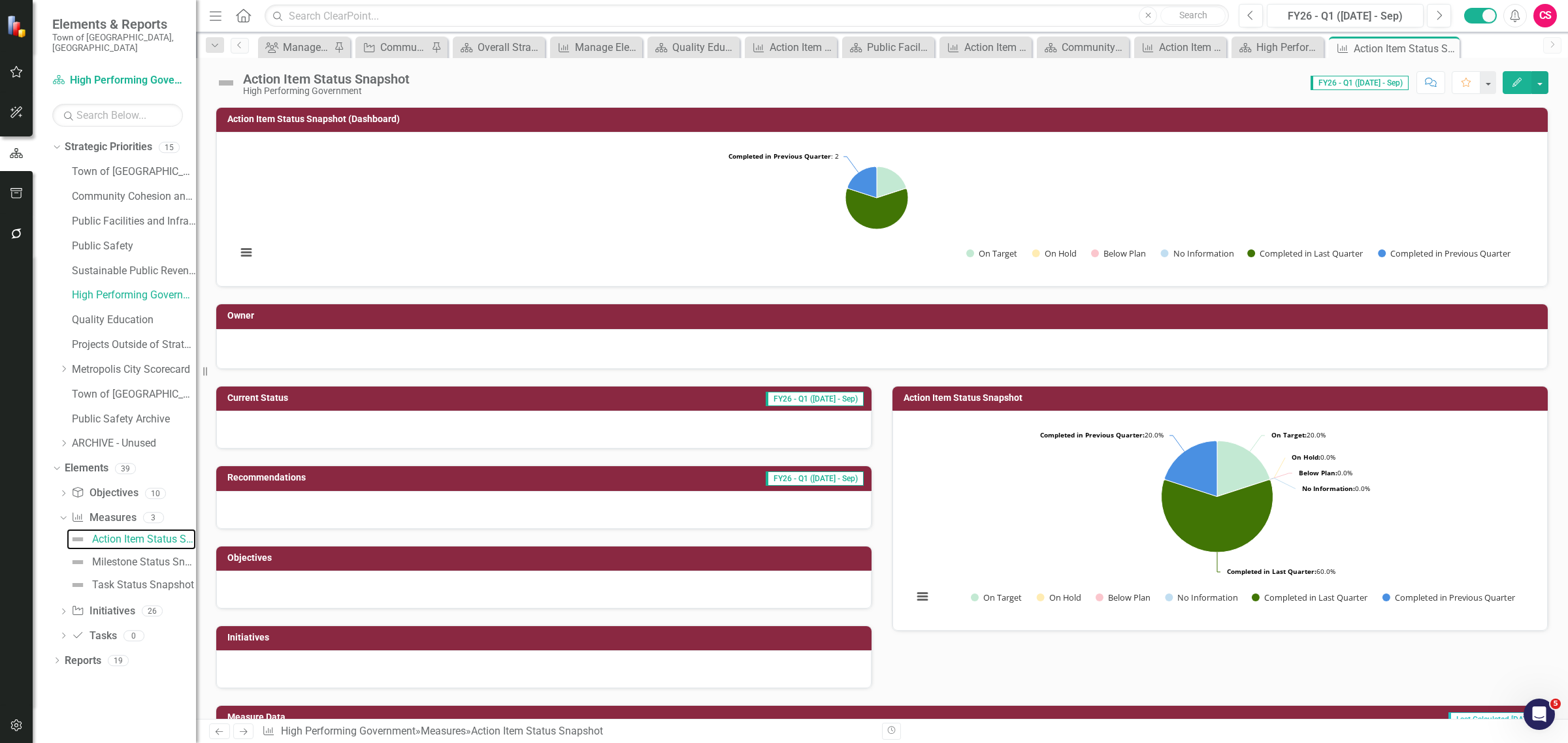
click at [1037, 204] on rect "Interactive chart" at bounding box center [877, 207] width 1294 height 130
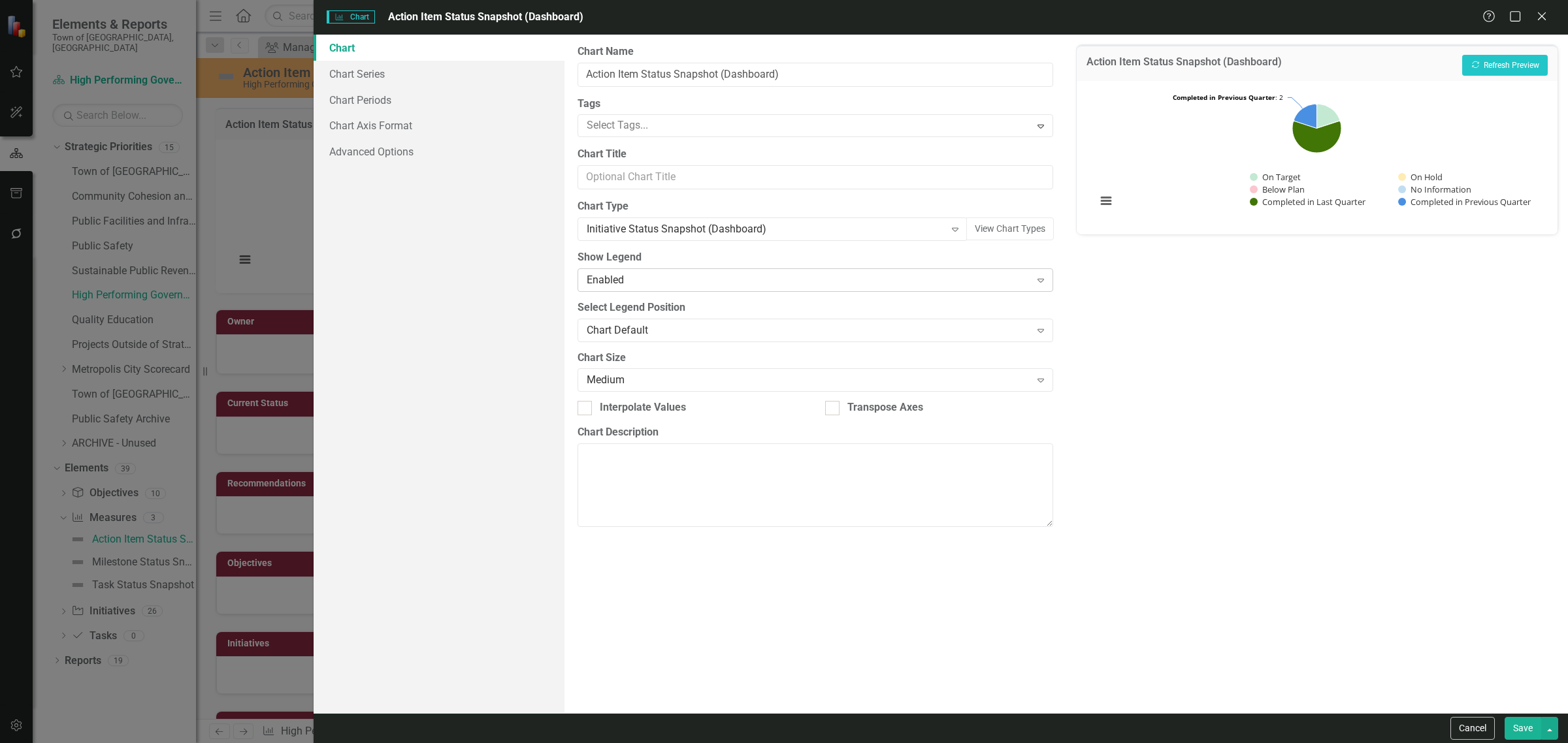
click at [611, 276] on div "Enabled" at bounding box center [808, 280] width 444 height 15
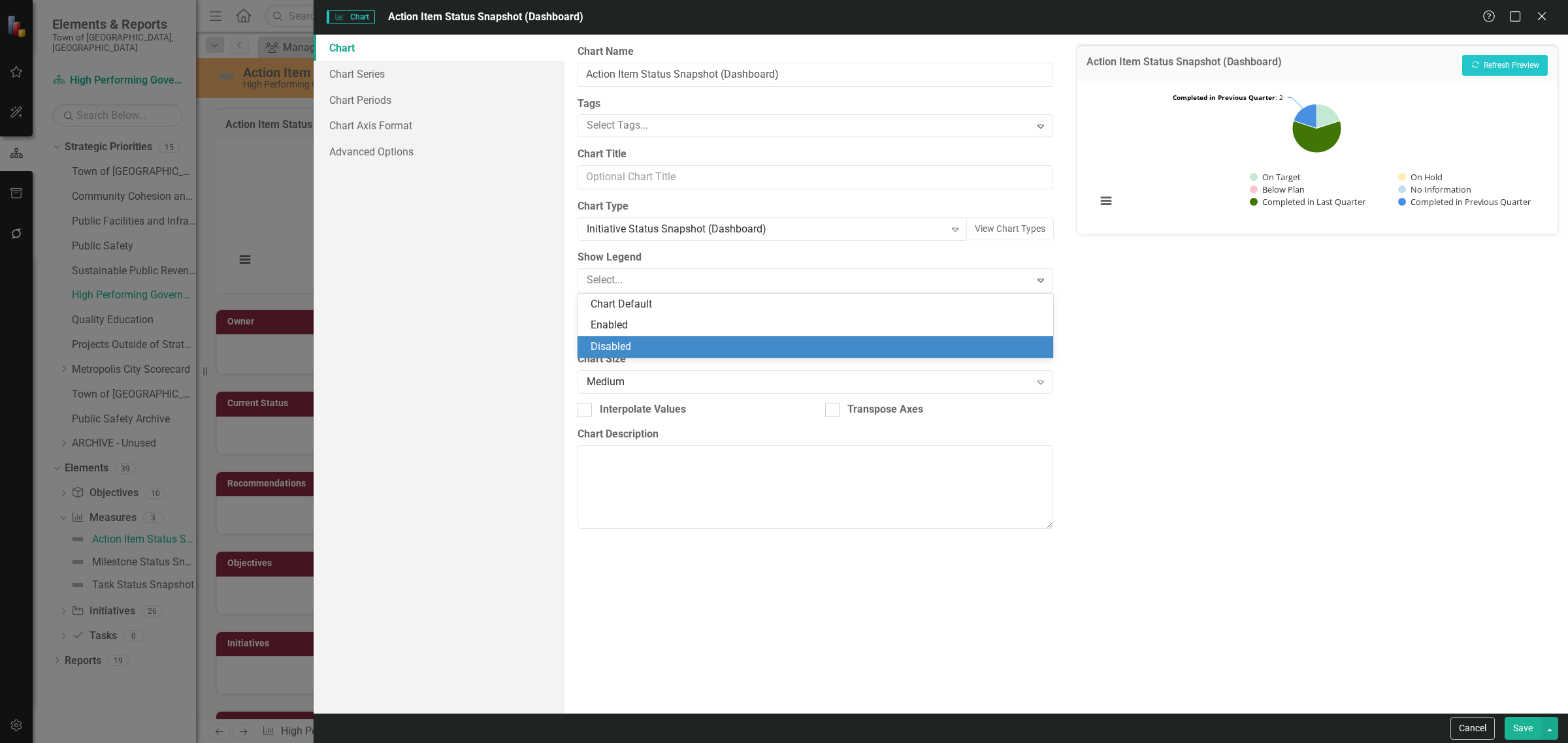
click at [615, 340] on div "Disabled" at bounding box center [818, 347] width 455 height 15
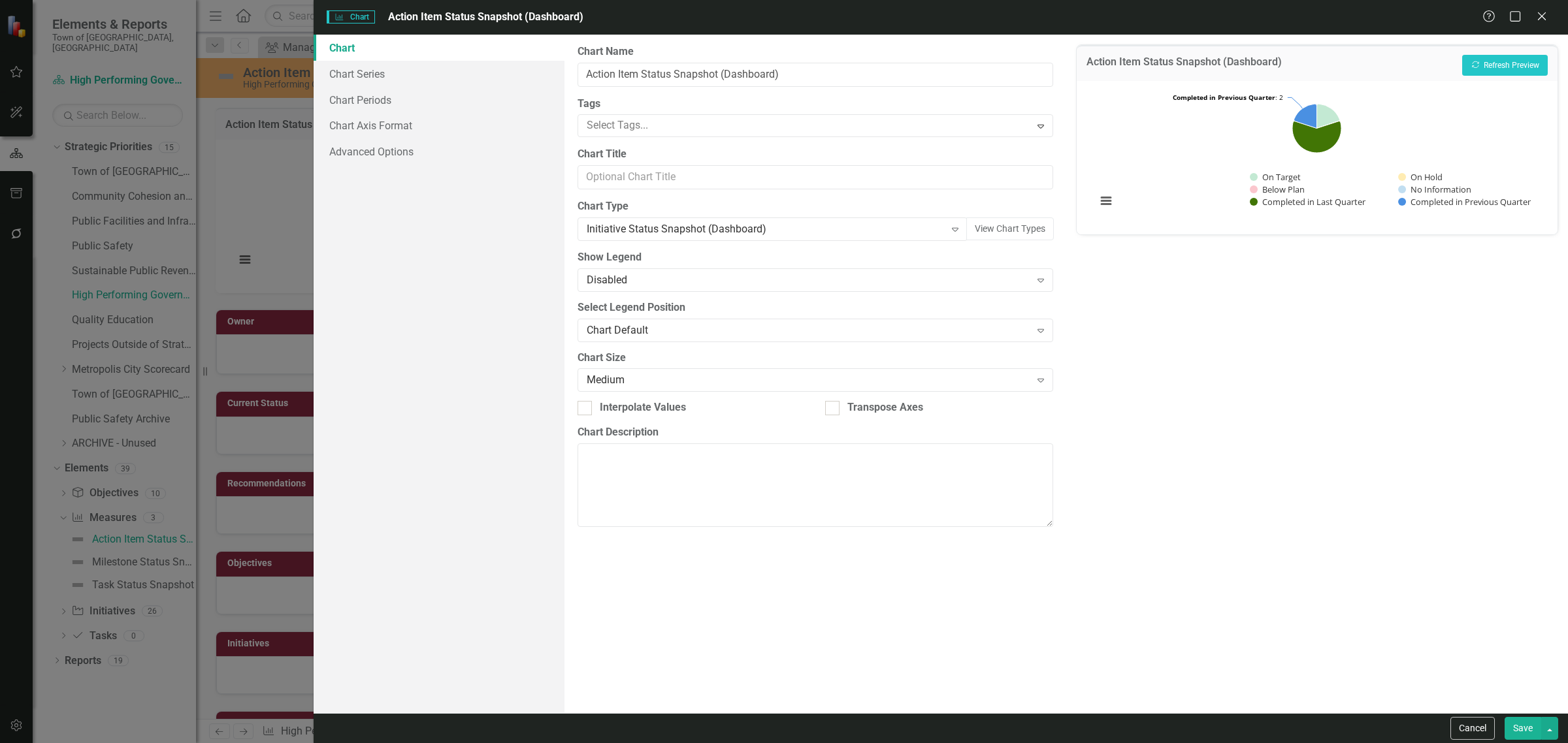
click at [1524, 730] on button "Save" at bounding box center [1523, 728] width 36 height 23
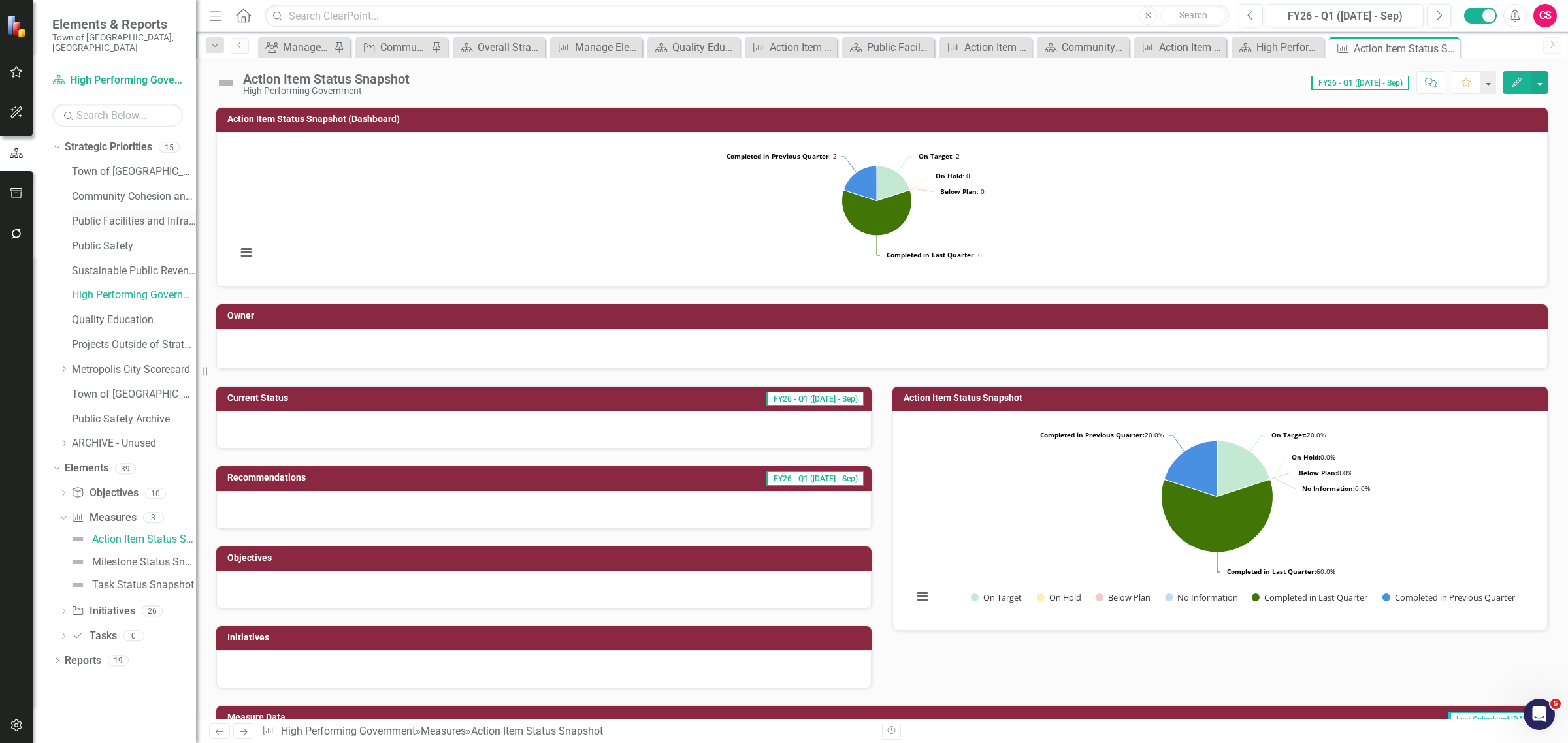
click at [136, 214] on link "Public Facilities and Infrastructure" at bounding box center [134, 221] width 124 height 15
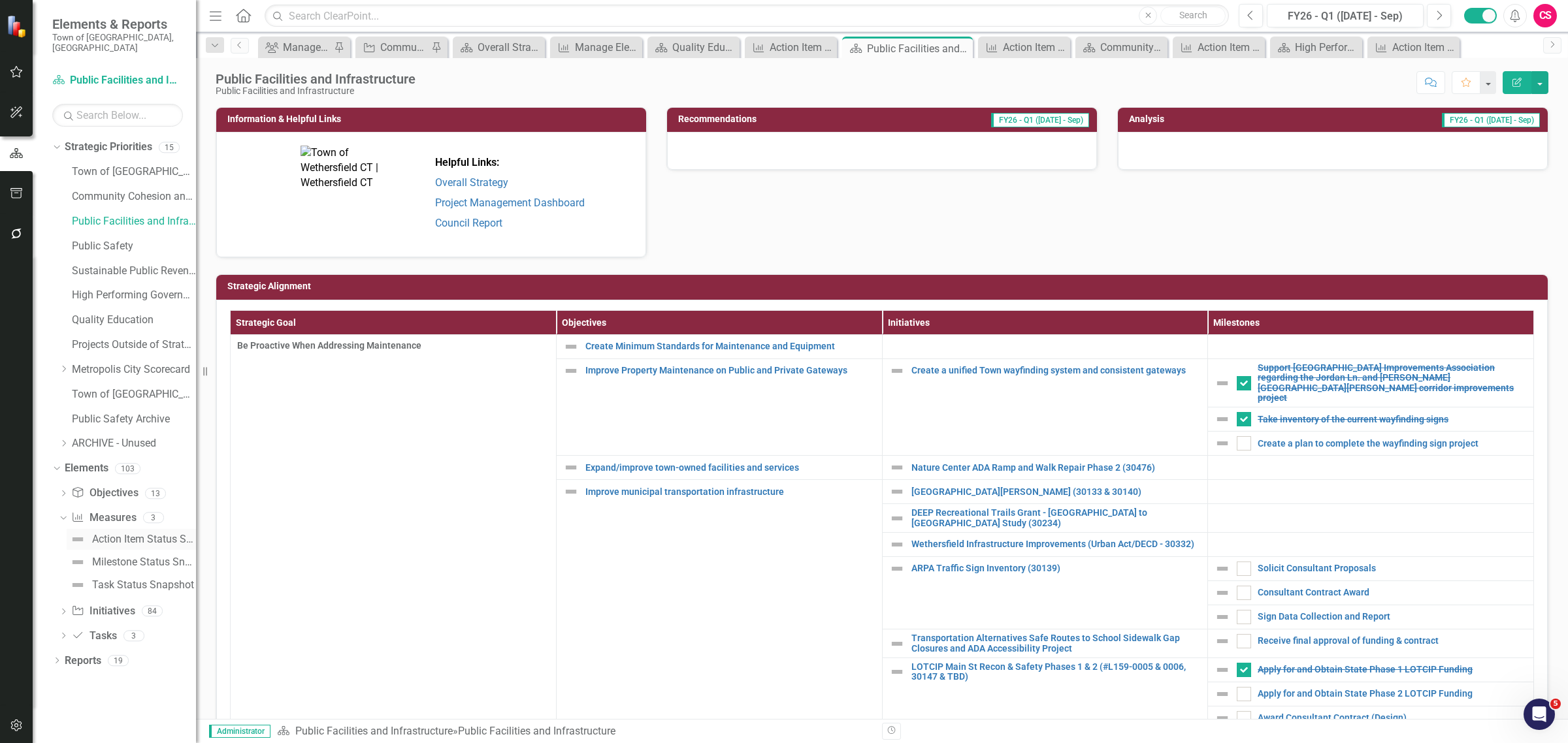
click at [109, 533] on div "Action Item Status Snapshot" at bounding box center [144, 539] width 104 height 12
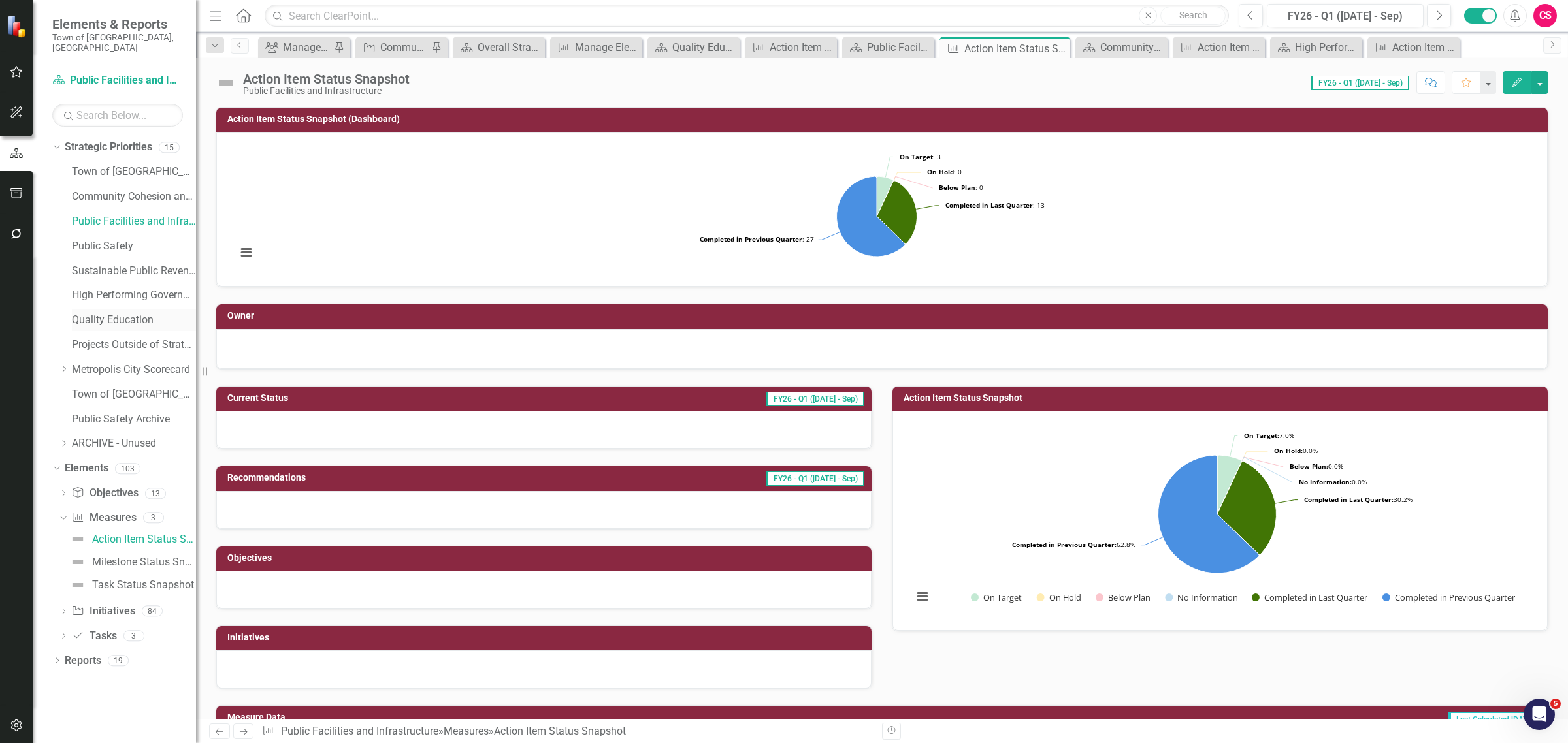
click at [100, 313] on link "Quality Education" at bounding box center [134, 320] width 124 height 15
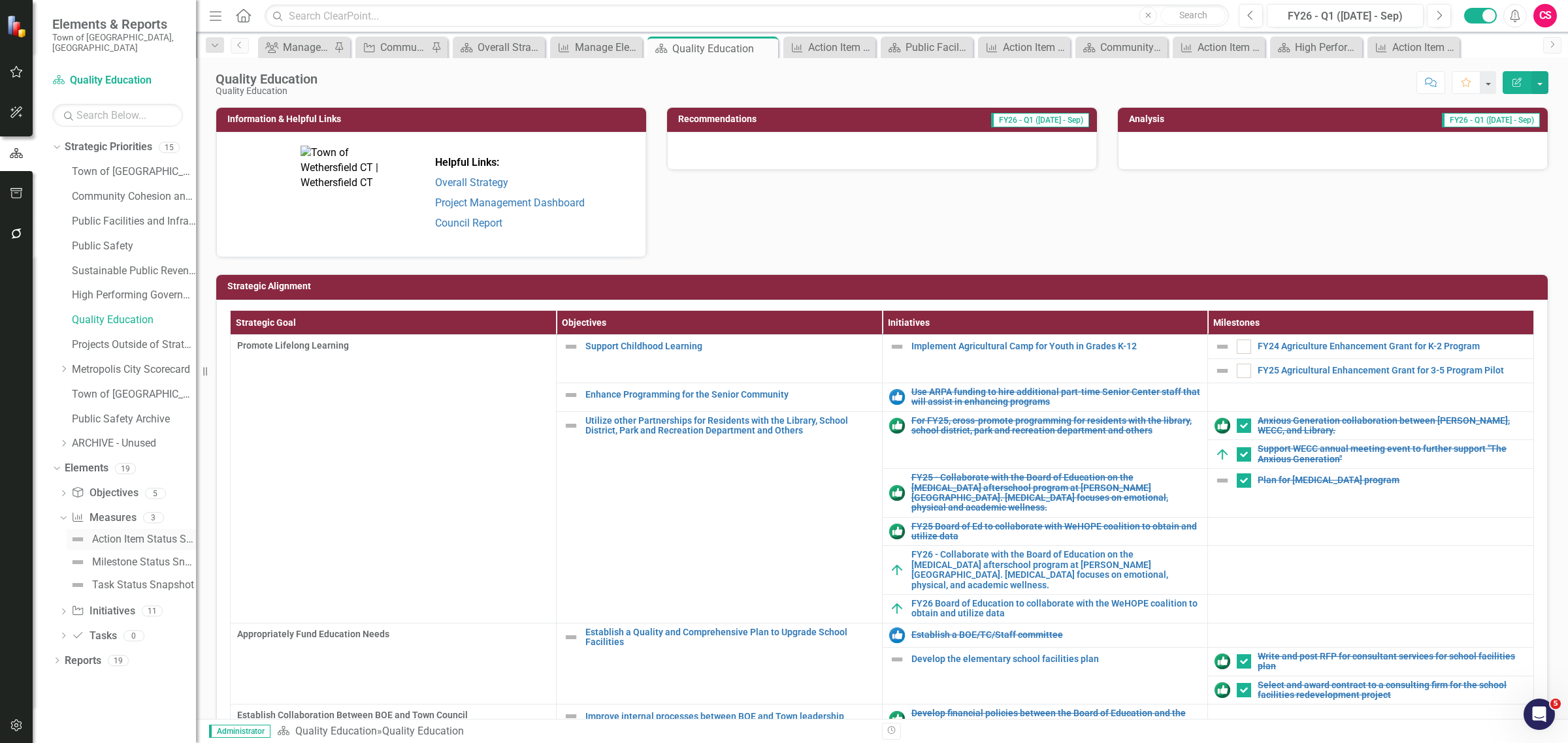
click at [102, 533] on div "Action Item Status Snapshot" at bounding box center [144, 539] width 104 height 12
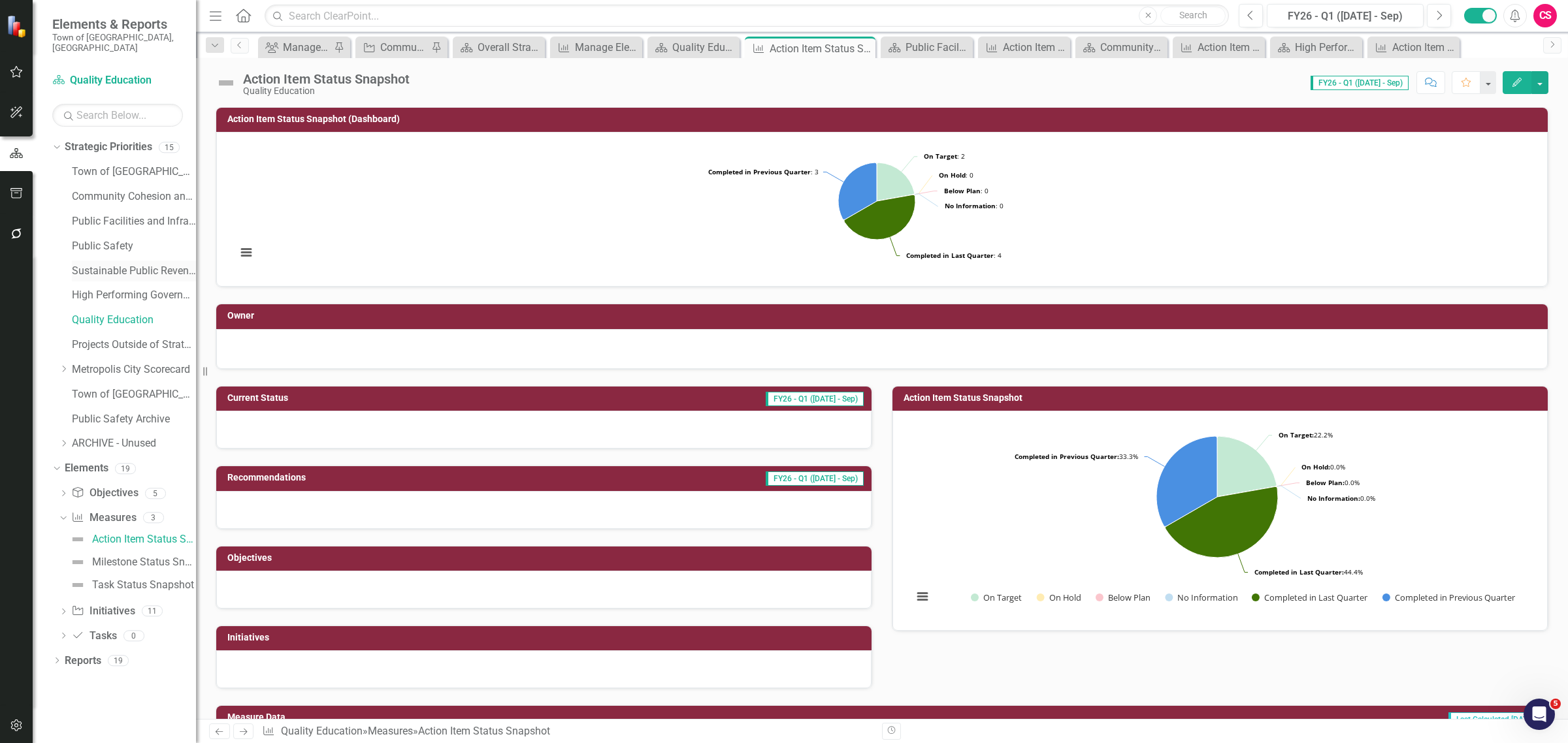
click at [110, 264] on link "Sustainable Public Revenue and Economic Development" at bounding box center [134, 271] width 124 height 15
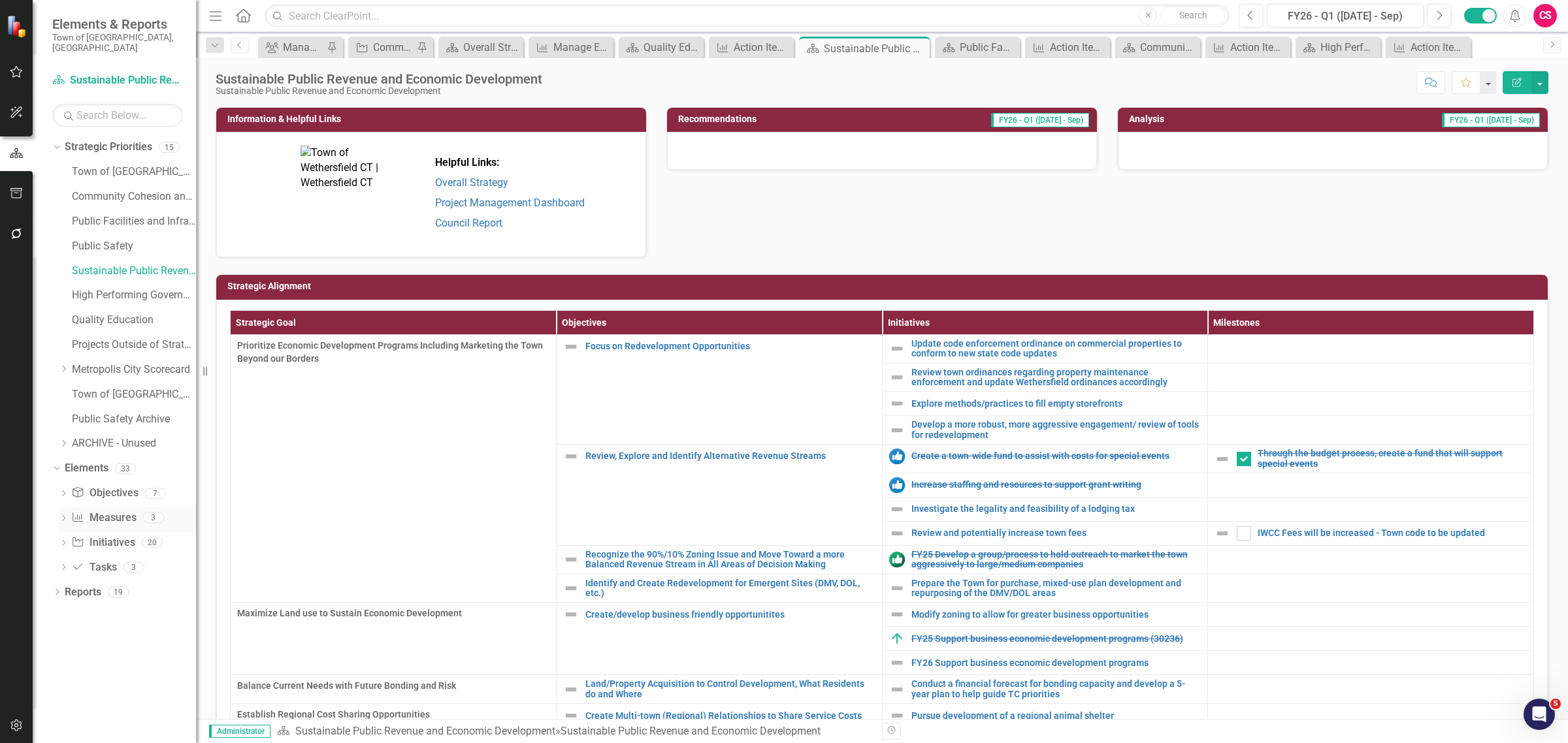
click at [62, 516] on icon "Dropdown" at bounding box center [63, 520] width 9 height 7
click at [111, 533] on div "Action Item Status Snapshot" at bounding box center [144, 539] width 104 height 12
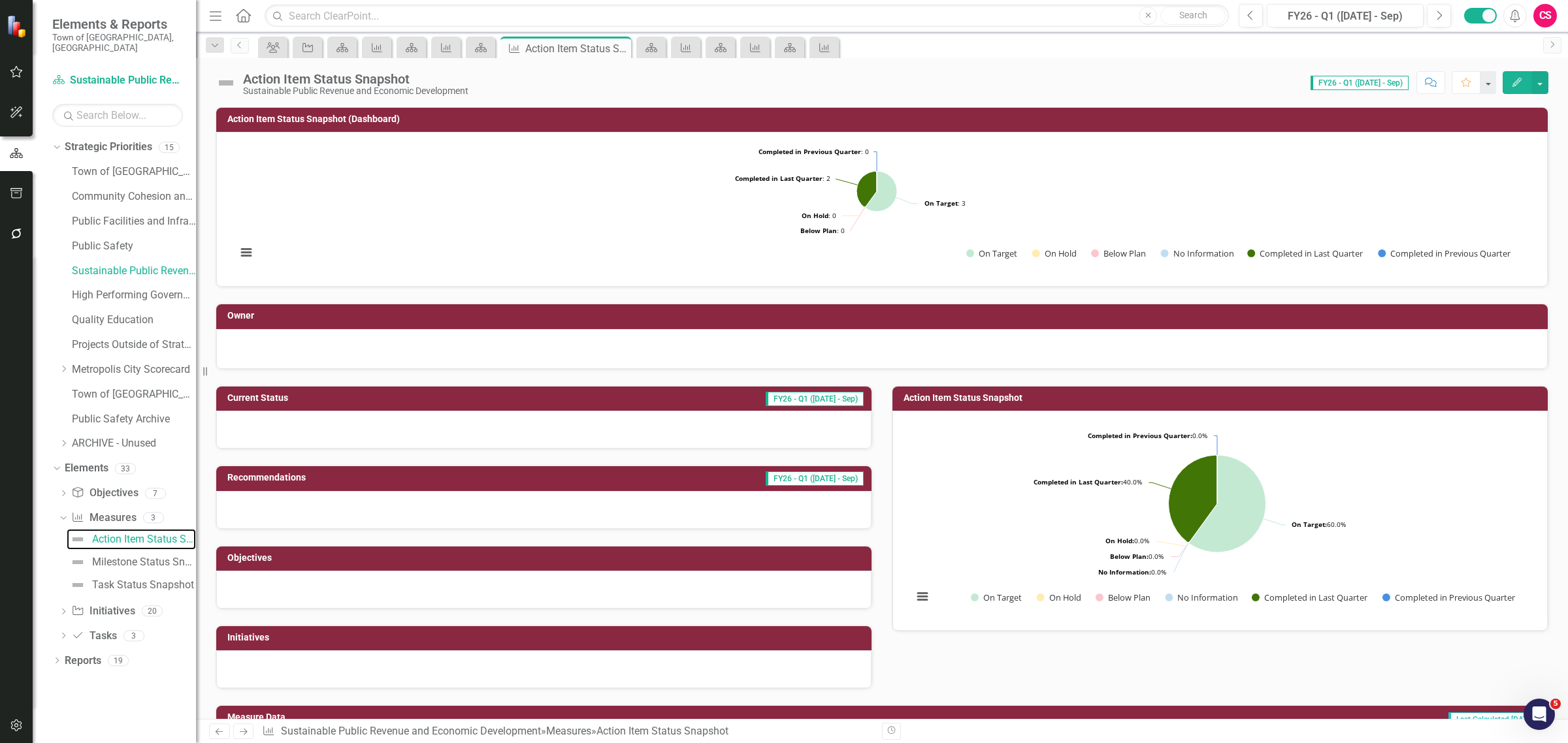
click at [754, 219] on rect "Interactive chart" at bounding box center [877, 207] width 1294 height 130
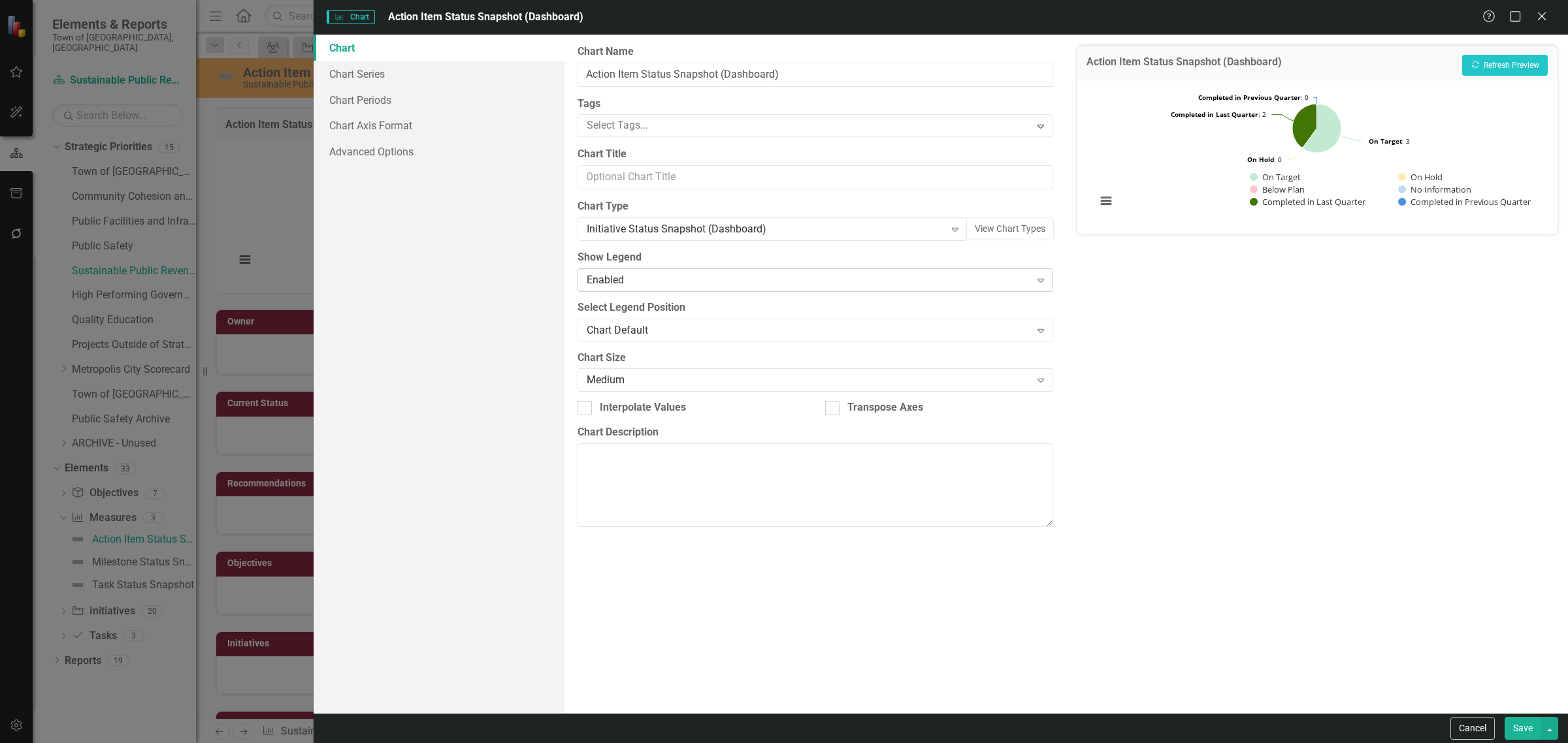
click at [648, 292] on div "Enabled Expand" at bounding box center [815, 280] width 476 height 24
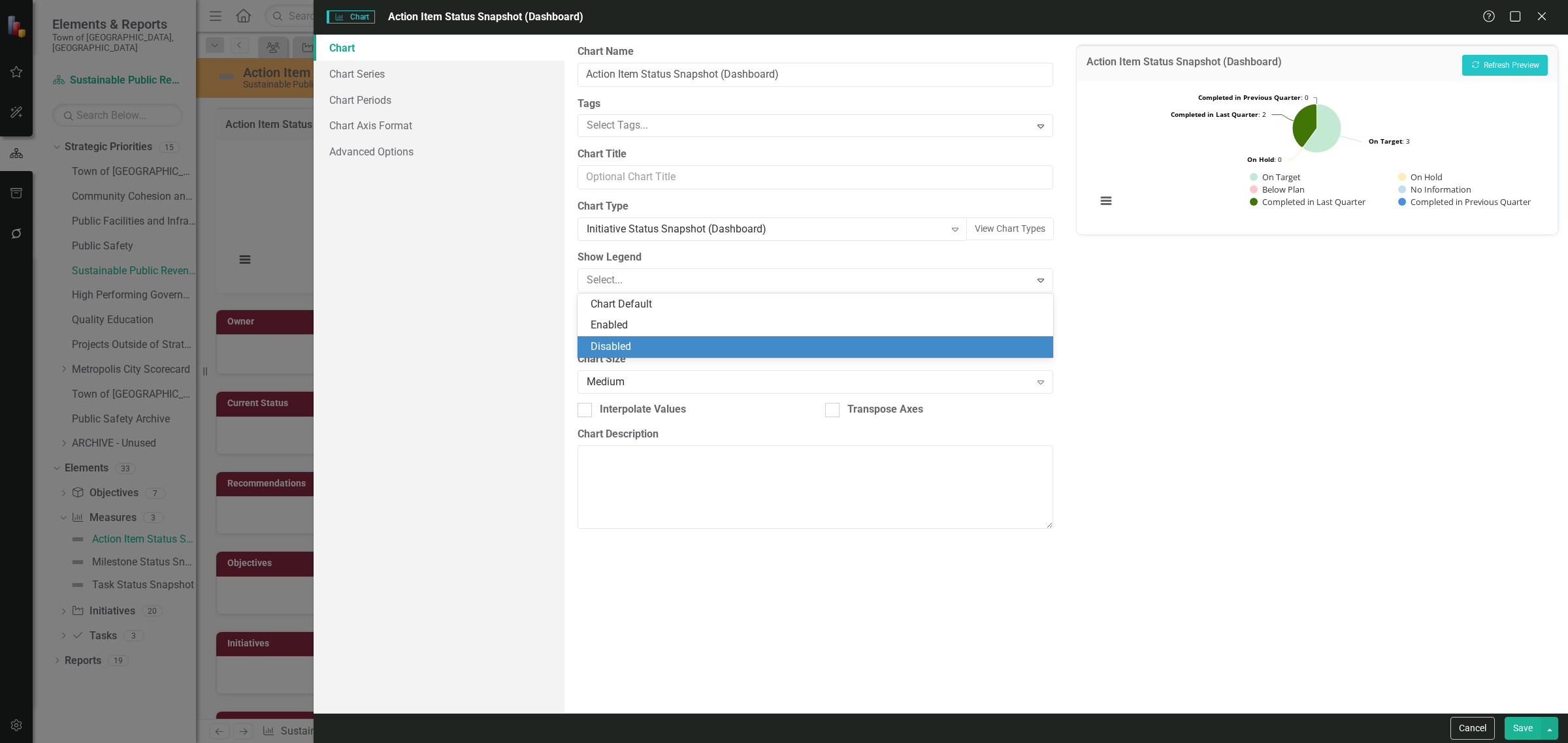
click at [636, 341] on div "Disabled" at bounding box center [818, 347] width 455 height 15
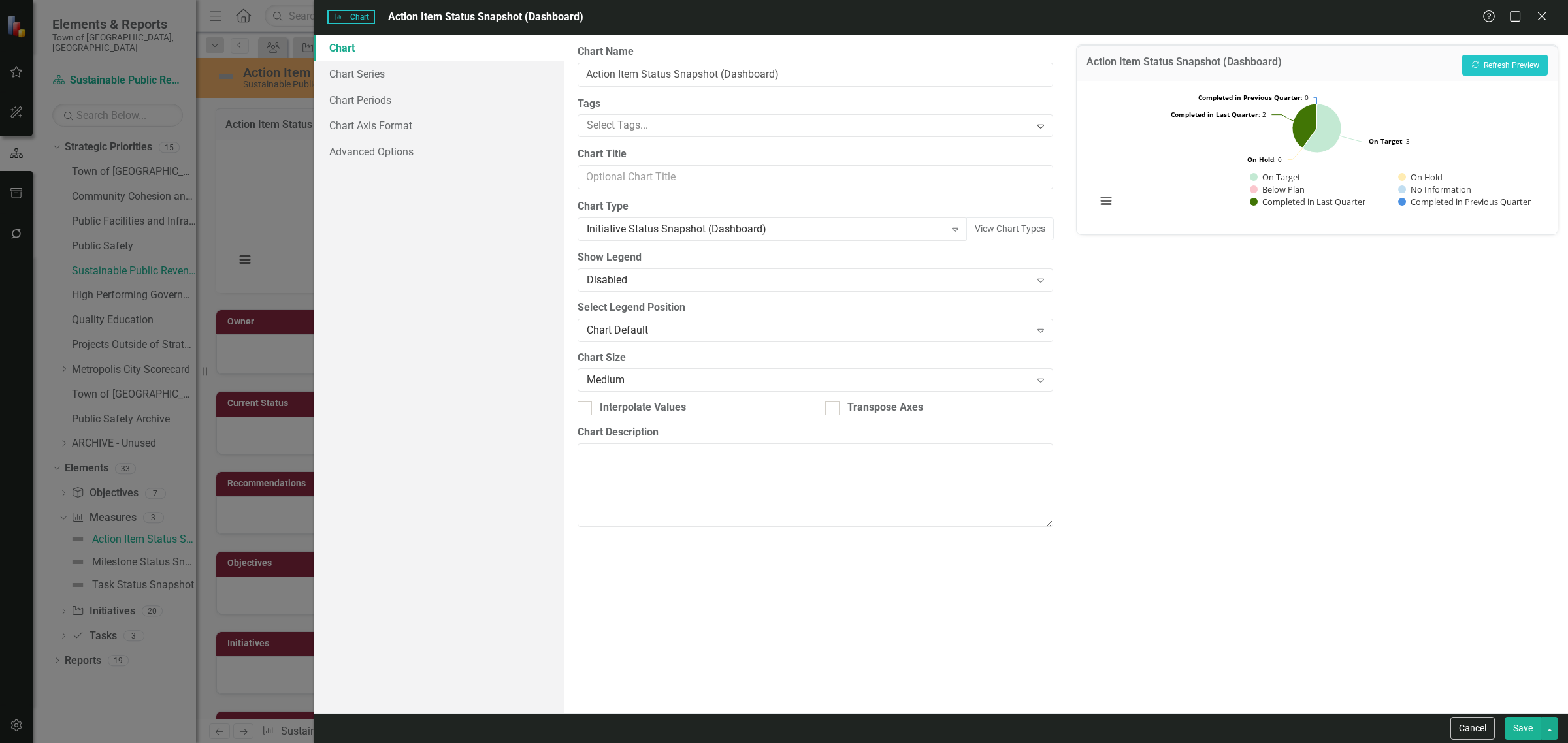
click at [1527, 725] on button "Save" at bounding box center [1523, 728] width 36 height 23
